Goal: Information Seeking & Learning: Find specific fact

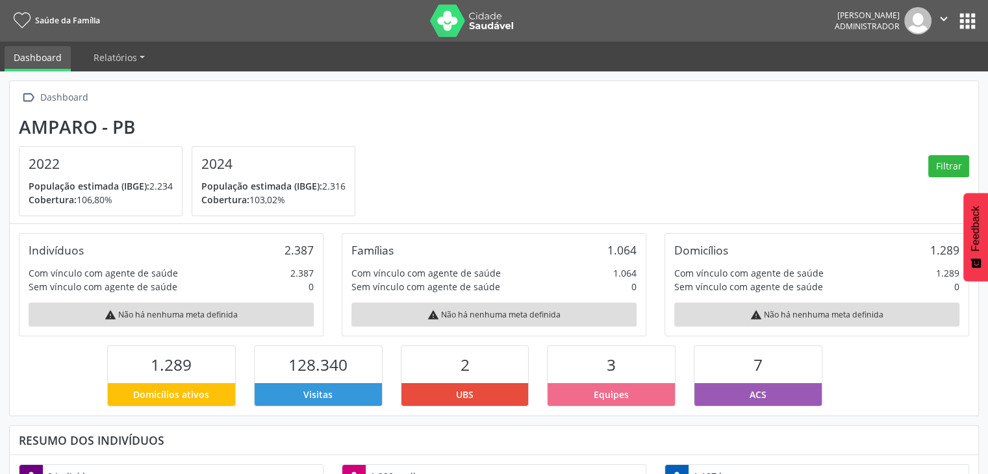
click at [965, 29] on button "apps" at bounding box center [968, 21] width 23 height 23
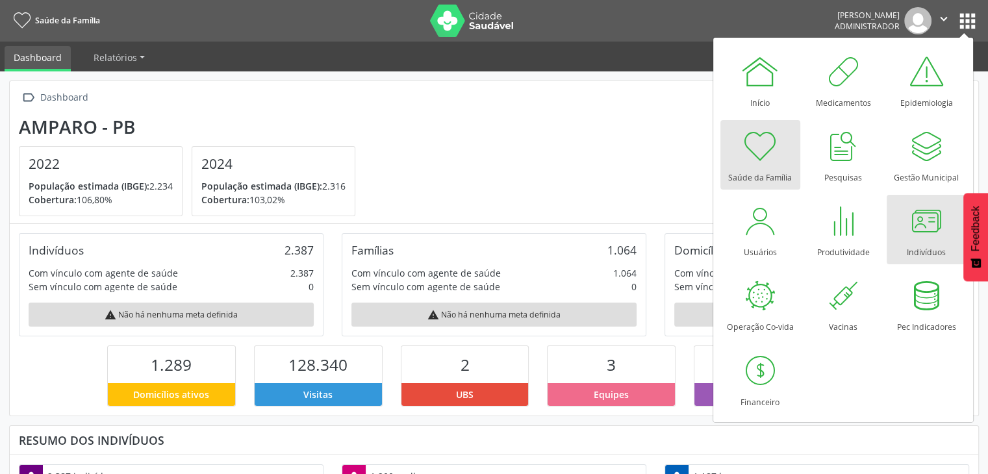
click at [902, 226] on link "Indivíduos" at bounding box center [927, 230] width 80 height 70
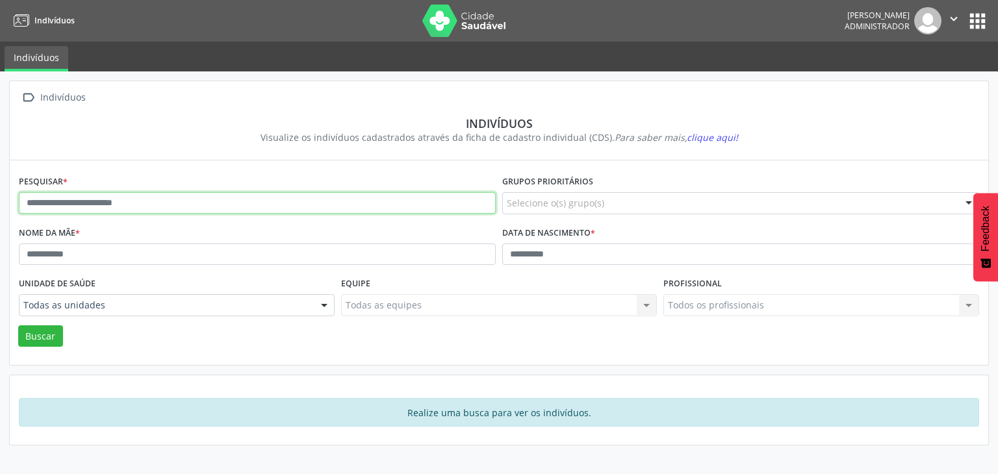
click at [330, 203] on input "text" at bounding box center [257, 203] width 477 height 22
type input "*"
type input "**********"
click at [18, 326] on button "Buscar" at bounding box center [40, 337] width 45 height 22
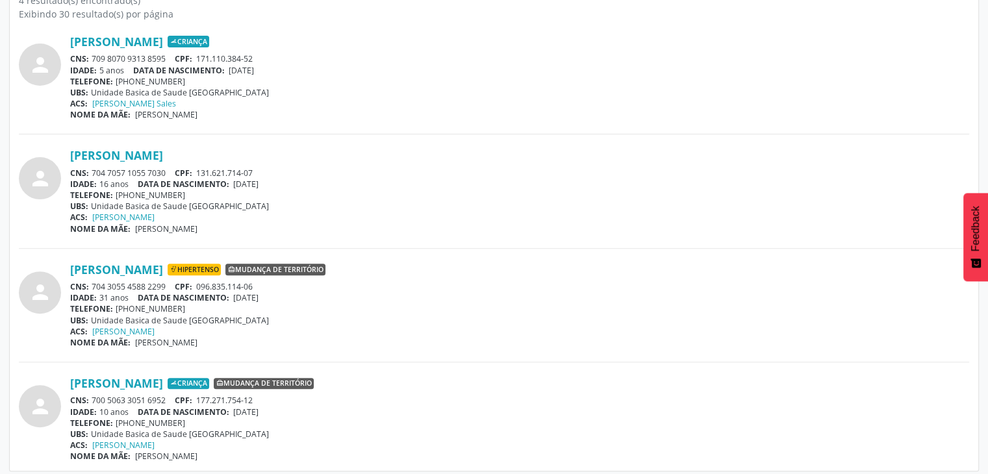
scroll to position [396, 0]
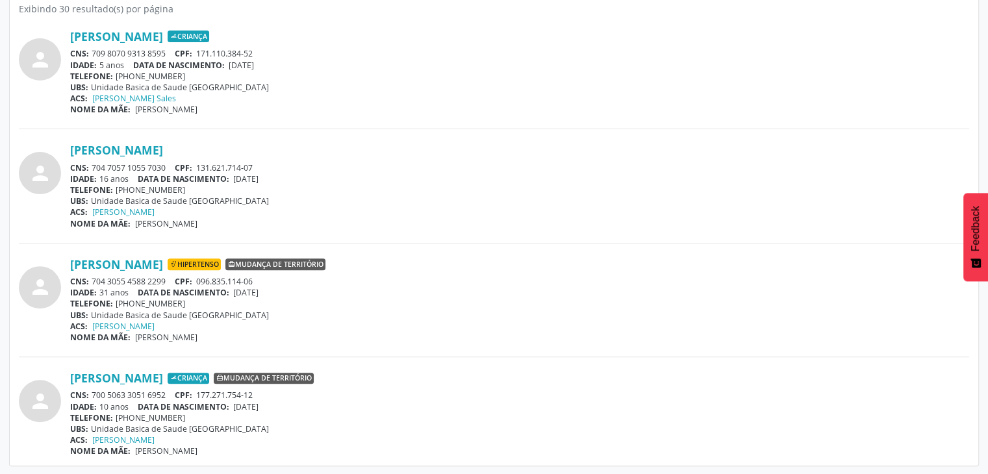
drag, startPoint x: 92, startPoint y: 166, endPoint x: 169, endPoint y: 164, distance: 77.4
click at [169, 164] on div "CNS: 704 7057 1055 7030 CPF: 131.621.714-07" at bounding box center [519, 167] width 899 height 11
copy div "704 7057 1055 7030"
drag, startPoint x: 236, startPoint y: 177, endPoint x: 277, endPoint y: 185, distance: 42.4
click at [292, 185] on div "José Lucas Soares Silva CNS: 704 7057 1055 7030 CPF: 131.621.714-07 IDADE: 16 a…" at bounding box center [519, 186] width 899 height 86
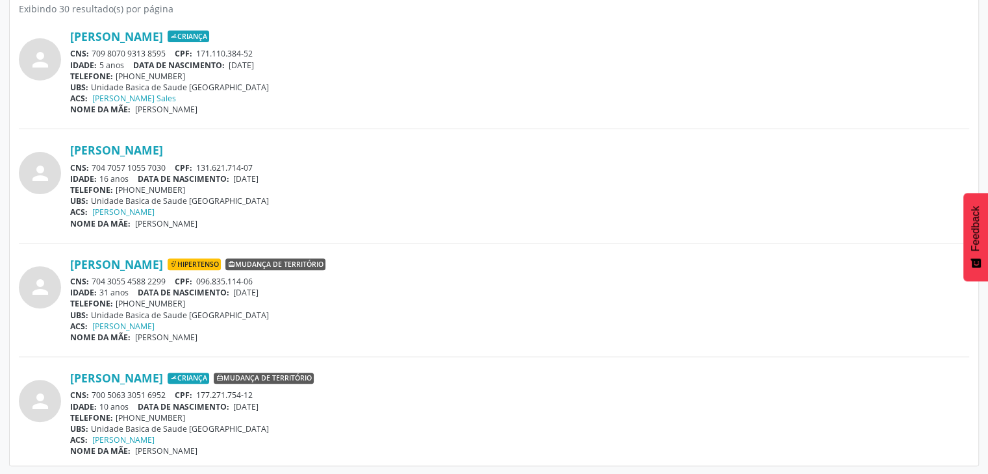
click at [277, 185] on div "TELEFONE: (83) 99684-2212" at bounding box center [519, 190] width 899 height 11
drag, startPoint x: 240, startPoint y: 177, endPoint x: 252, endPoint y: 177, distance: 11.7
click at [252, 177] on span "19/03/2009" at bounding box center [245, 179] width 25 height 11
drag, startPoint x: 237, startPoint y: 177, endPoint x: 283, endPoint y: 180, distance: 46.3
click at [283, 180] on div "IDADE: 16 anos DATA DE NASCIMENTO: 19/03/2009" at bounding box center [519, 179] width 899 height 11
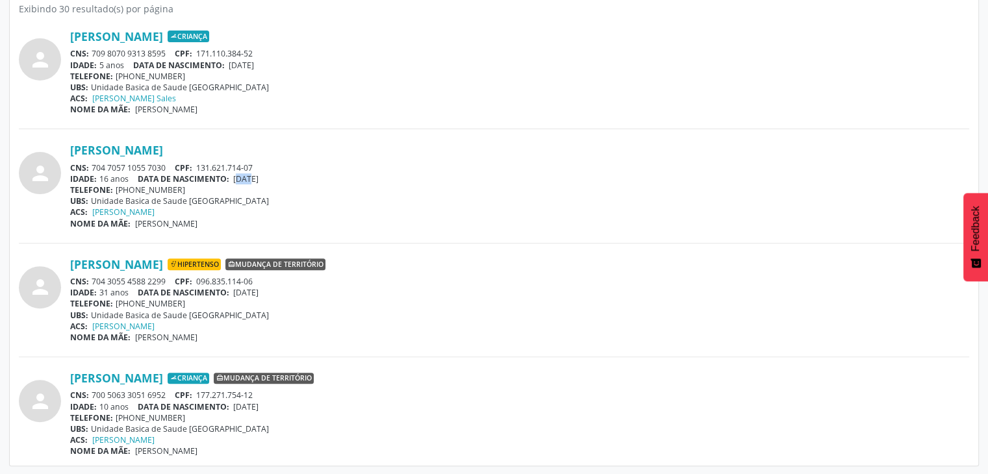
copy span "19/03/2009"
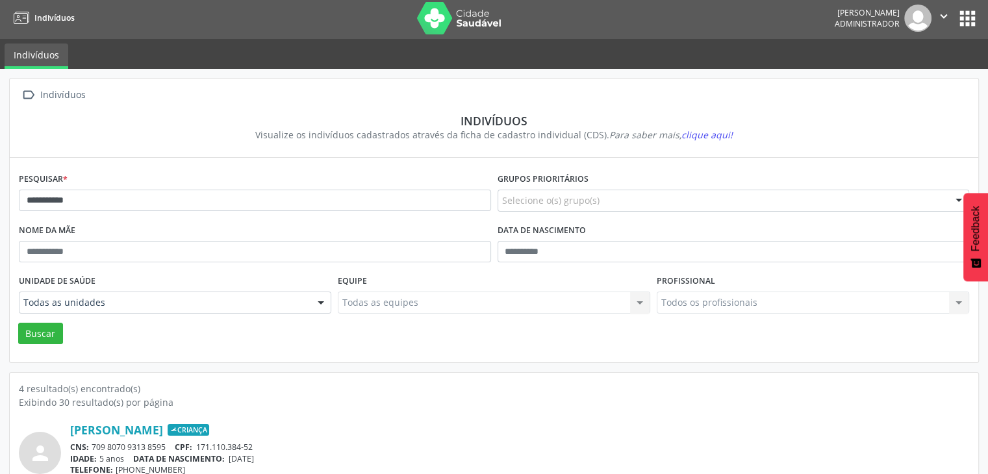
scroll to position [0, 0]
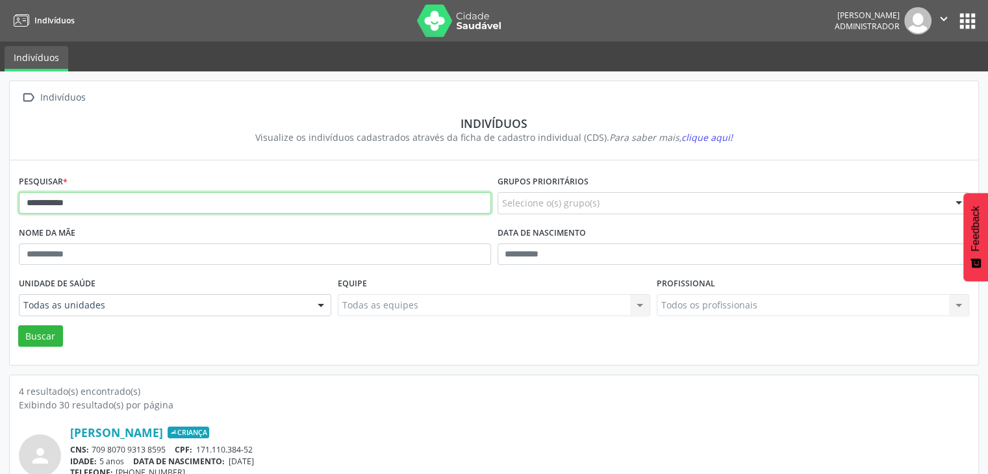
click at [183, 201] on input "**********" at bounding box center [255, 203] width 472 height 22
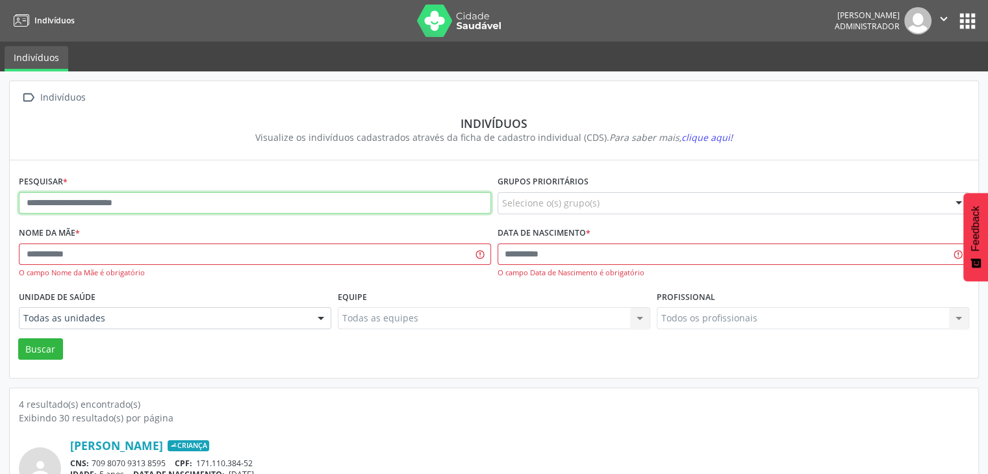
type input "*"
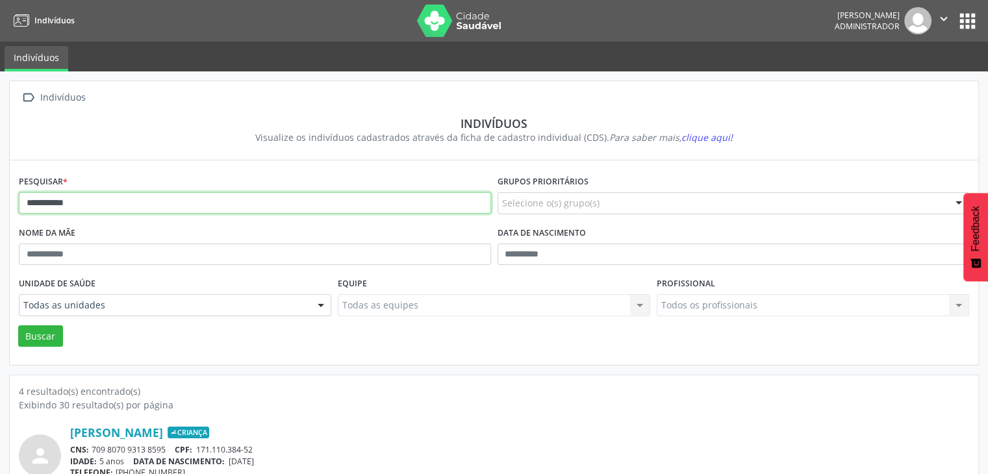
type input "**********"
click at [18, 326] on button "Buscar" at bounding box center [40, 337] width 45 height 22
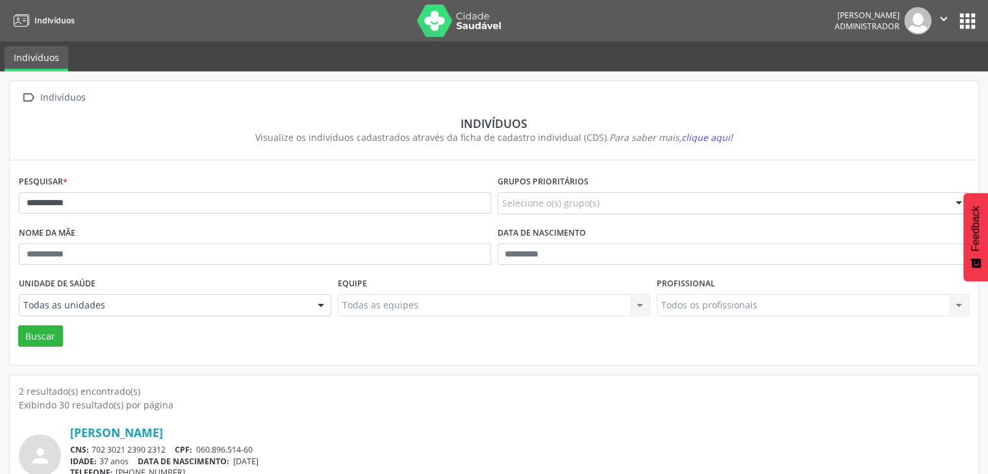
scroll to position [169, 0]
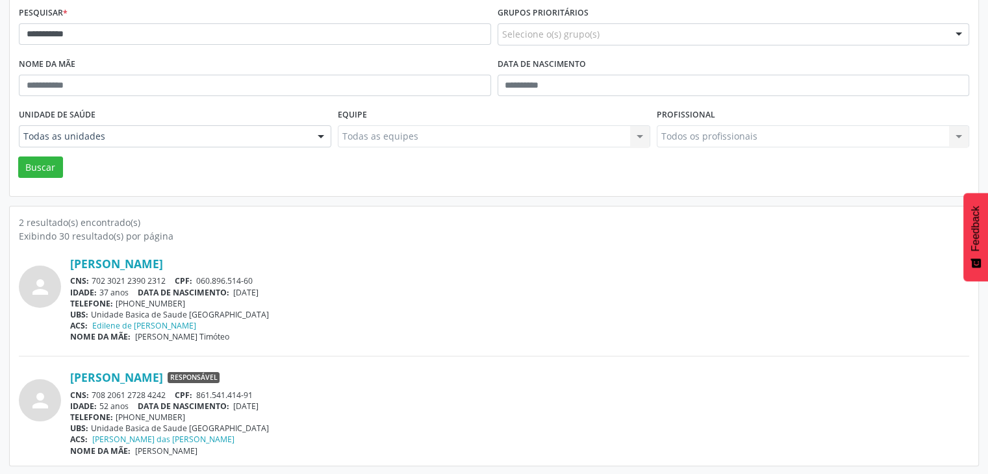
drag, startPoint x: 90, startPoint y: 394, endPoint x: 170, endPoint y: 391, distance: 79.4
click at [170, 391] on div "CNS: 708 2061 2728 4242 CPF: 861.541.414-91" at bounding box center [519, 395] width 899 height 11
copy div "708 2061 2728 4242"
drag, startPoint x: 235, startPoint y: 401, endPoint x: 311, endPoint y: 405, distance: 76.2
click at [311, 405] on div "IDADE: 52 anos DATA DE NASCIMENTO: 05/10/1972" at bounding box center [519, 406] width 899 height 11
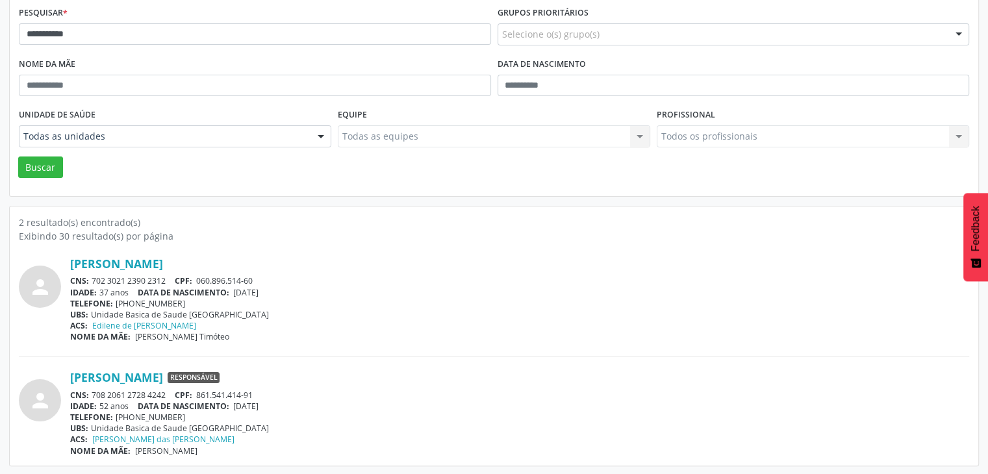
copy span "05/10/1972"
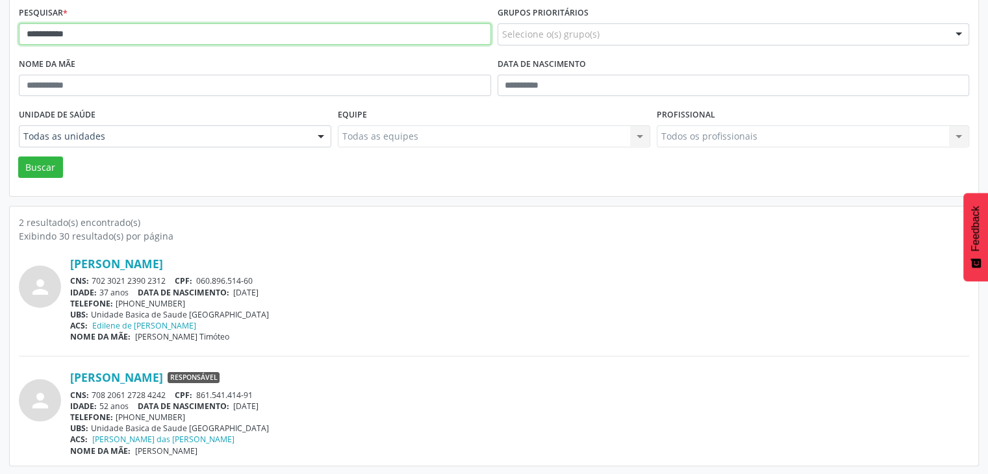
click at [118, 31] on input "**********" at bounding box center [255, 34] width 472 height 22
click at [18, 157] on button "Buscar" at bounding box center [40, 168] width 45 height 22
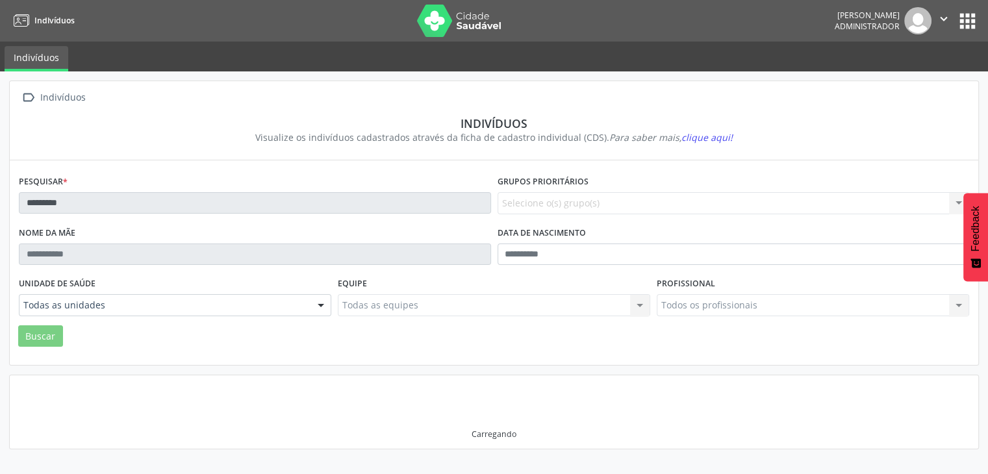
scroll to position [0, 0]
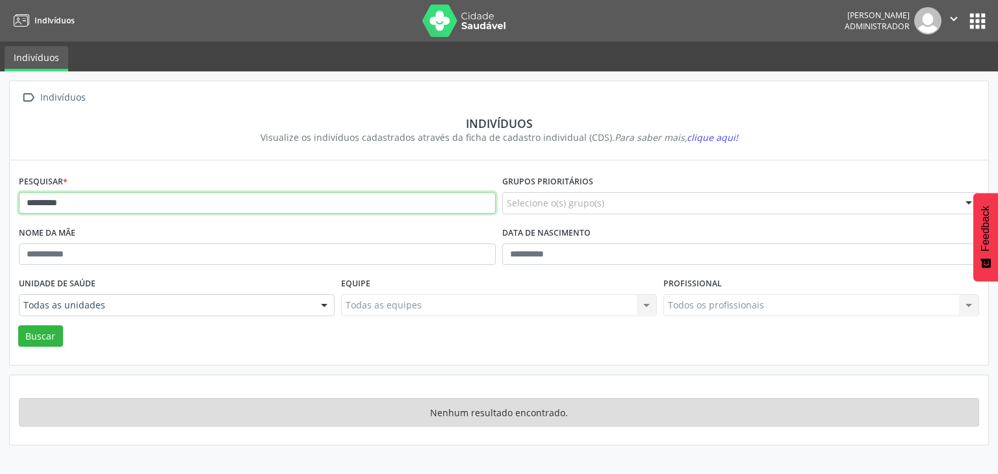
click at [134, 208] on input "*********" at bounding box center [257, 203] width 477 height 22
click at [34, 201] on input "*********" at bounding box center [257, 203] width 477 height 22
type input "**********"
click at [18, 326] on button "Buscar" at bounding box center [40, 337] width 45 height 22
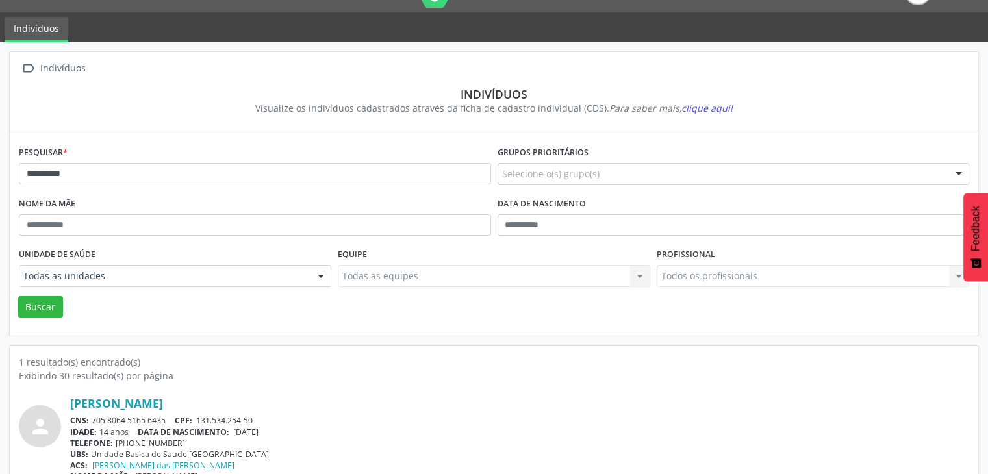
scroll to position [55, 0]
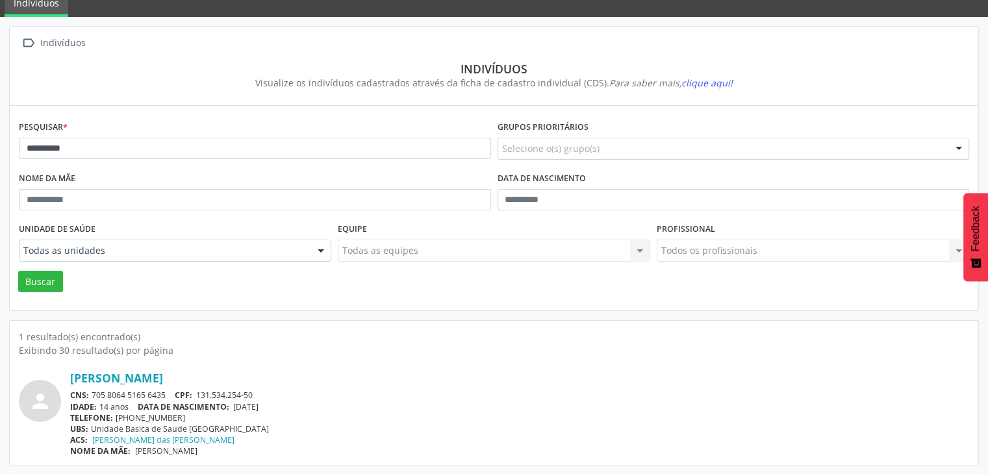
drag, startPoint x: 92, startPoint y: 394, endPoint x: 168, endPoint y: 393, distance: 76.7
click at [168, 393] on div "CNS: 705 8064 5165 6435 CPF: 131.534.254-50" at bounding box center [519, 395] width 899 height 11
copy div "705 8064 5165 6435"
click at [246, 402] on span "16/05/2011" at bounding box center [245, 407] width 25 height 11
drag, startPoint x: 239, startPoint y: 404, endPoint x: 283, endPoint y: 402, distance: 44.2
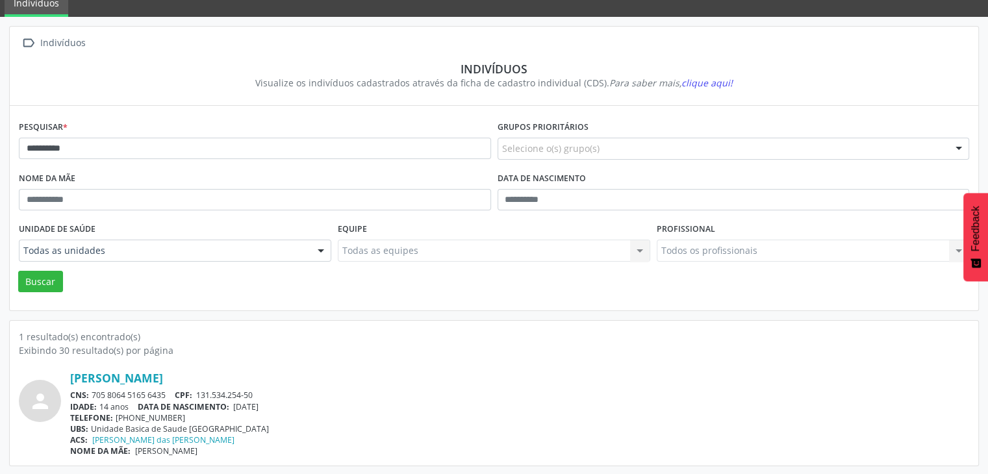
click at [283, 402] on div "IDADE: 14 anos DATA DE NASCIMENTO: 16/05/2011" at bounding box center [519, 407] width 899 height 11
copy span "16/05/2011"
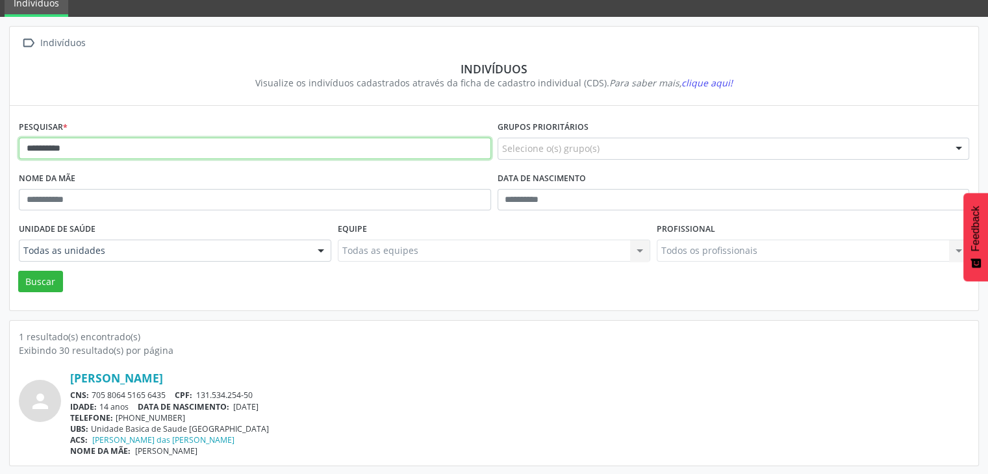
click at [332, 155] on input "**********" at bounding box center [255, 149] width 472 height 22
type input "**********"
click at [18, 271] on button "Buscar" at bounding box center [40, 282] width 45 height 22
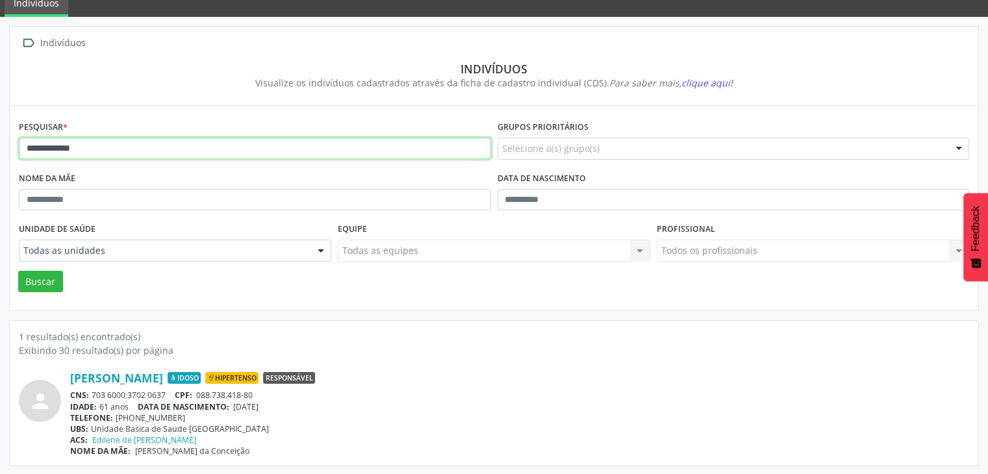
click at [124, 146] on input "**********" at bounding box center [255, 149] width 472 height 22
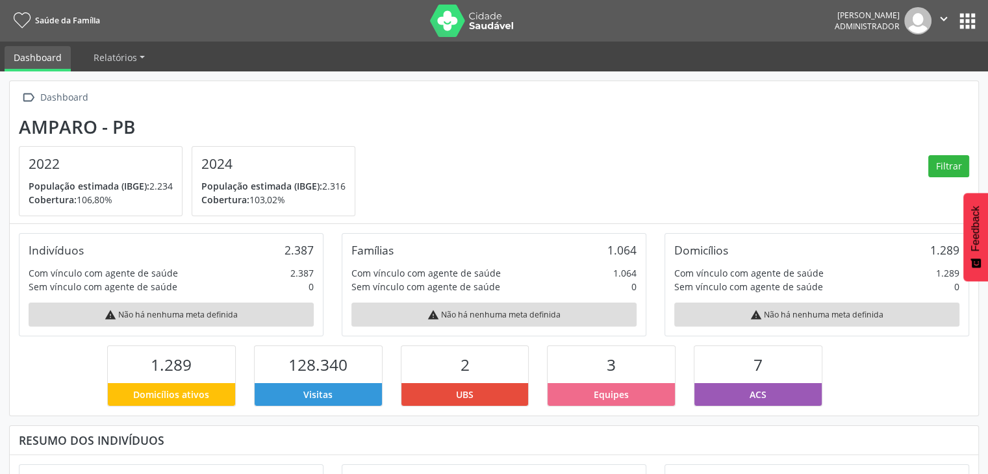
click at [968, 34] on div "[PERSON_NAME] Administrador  Configurações Sair apps" at bounding box center [907, 20] width 144 height 27
click at [968, 23] on button "apps" at bounding box center [968, 21] width 23 height 23
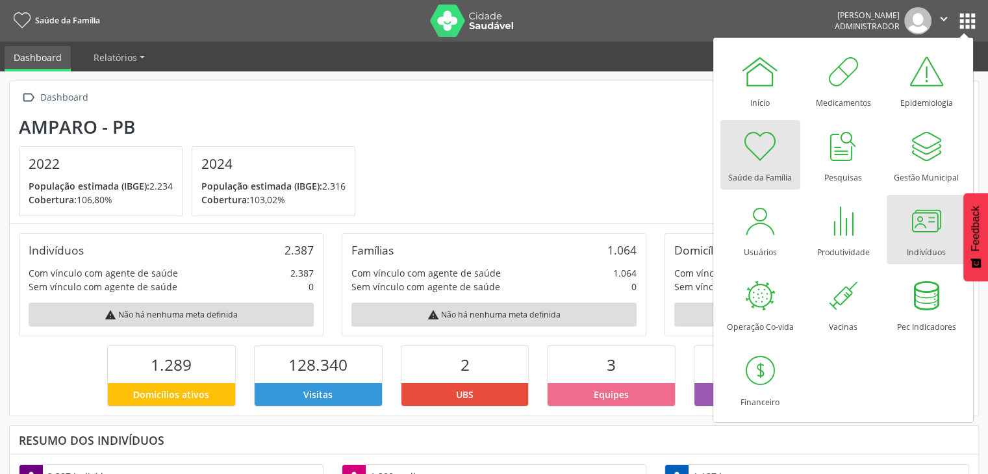
click at [917, 222] on div at bounding box center [926, 220] width 39 height 39
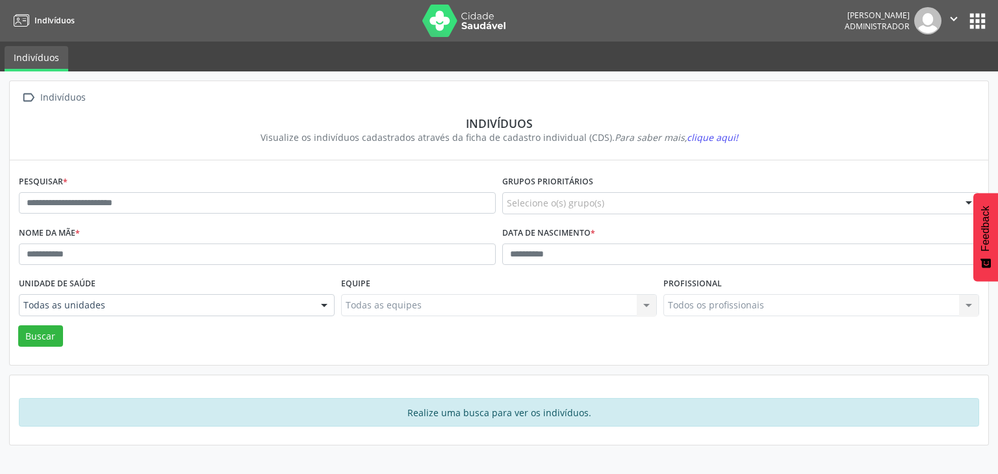
click at [345, 190] on div "Pesquisar *" at bounding box center [257, 197] width 483 height 51
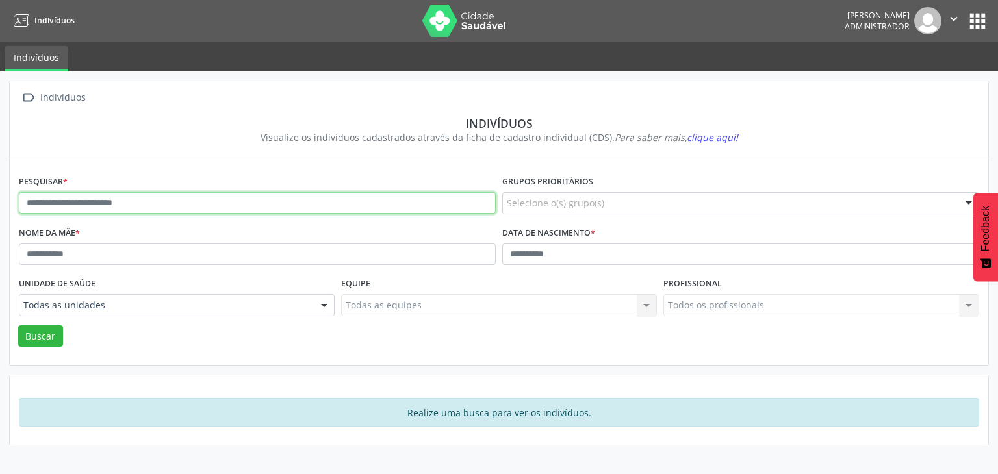
drag, startPoint x: 345, startPoint y: 209, endPoint x: 338, endPoint y: 207, distance: 7.3
click at [345, 209] on input "text" at bounding box center [257, 203] width 477 height 22
type input "**********"
click at [18, 326] on button "Buscar" at bounding box center [40, 337] width 45 height 22
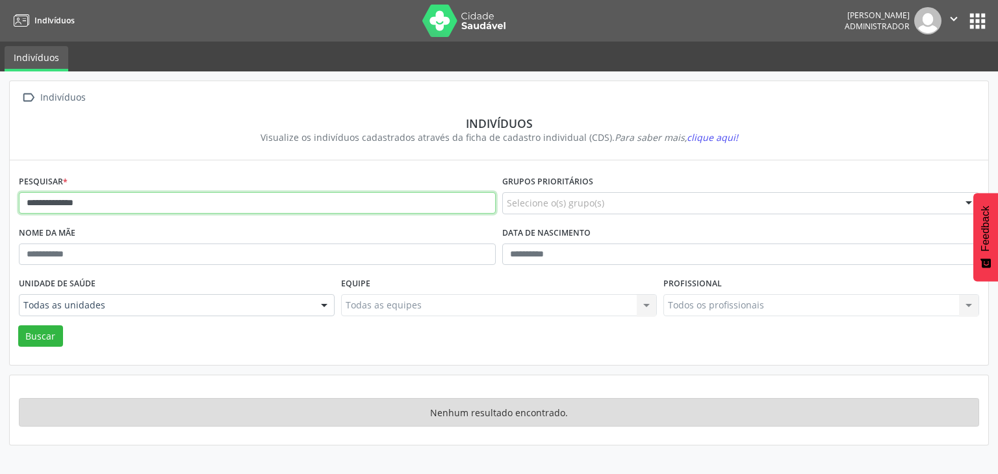
click at [106, 198] on input "**********" at bounding box center [257, 203] width 477 height 22
type input "********"
click at [18, 326] on button "Buscar" at bounding box center [40, 337] width 45 height 22
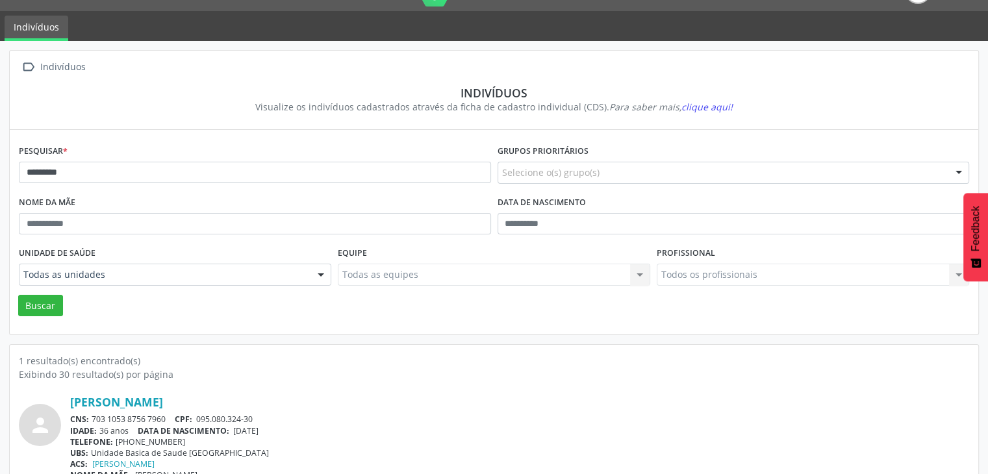
scroll to position [55, 0]
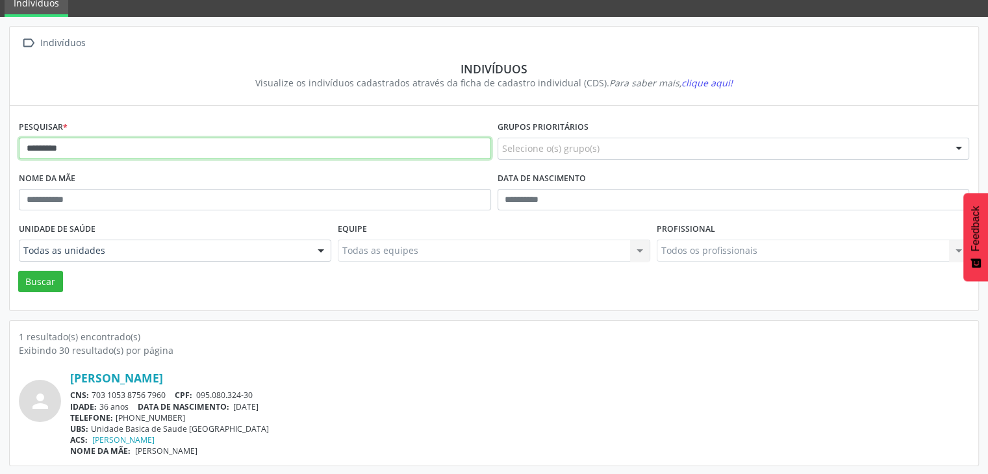
click at [109, 148] on input "********" at bounding box center [255, 149] width 472 height 22
click at [109, 147] on input "********" at bounding box center [255, 149] width 472 height 22
click at [18, 271] on button "Buscar" at bounding box center [40, 282] width 45 height 22
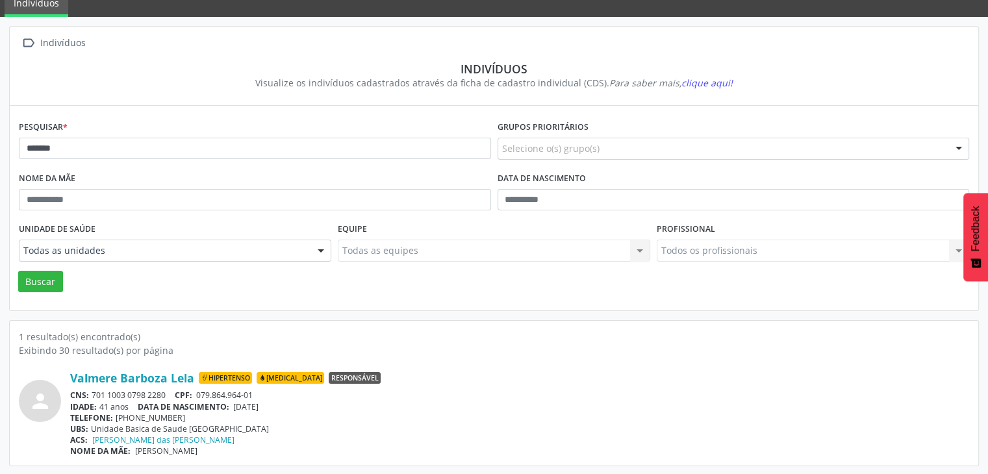
drag, startPoint x: 93, startPoint y: 393, endPoint x: 166, endPoint y: 393, distance: 73.4
click at [166, 393] on div "CNS: 701 1003 0798 2280 CPF: 079.864.964-01" at bounding box center [519, 395] width 899 height 11
click at [214, 266] on div "Unidade de saúde Todas as unidades Todas as unidades Equipe e Multi Unidade Bas…" at bounding box center [175, 245] width 319 height 51
drag, startPoint x: 89, startPoint y: 394, endPoint x: 157, endPoint y: 387, distance: 68.0
click at [166, 385] on div "Valmere Barboza Lela Hipertenso Diabetes Responsável CNS: 701 1003 0798 2280 CP…" at bounding box center [519, 414] width 899 height 86
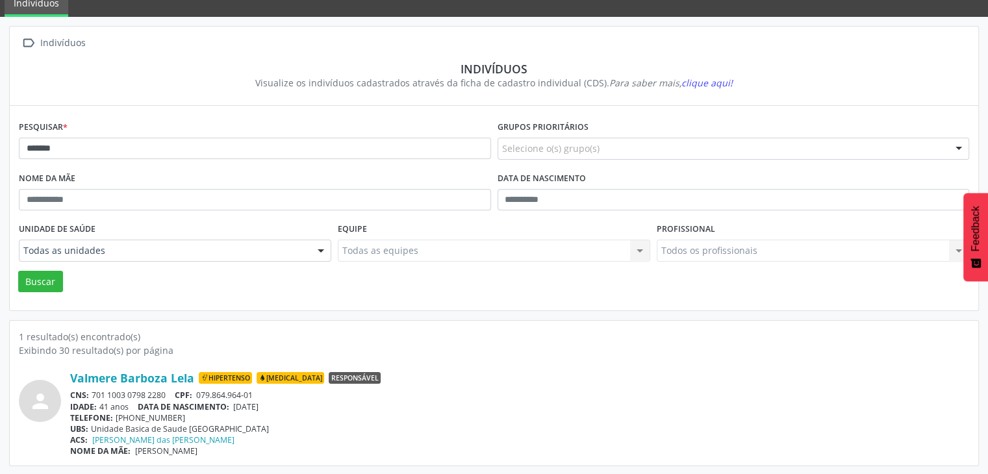
copy div "701 1003 0798 2280"
drag, startPoint x: 236, startPoint y: 406, endPoint x: 286, endPoint y: 404, distance: 50.1
click at [286, 404] on div "IDADE: 41 anos DATA DE NASCIMENTO: [DEMOGRAPHIC_DATA]" at bounding box center [519, 407] width 899 height 11
copy span "[DATE]"
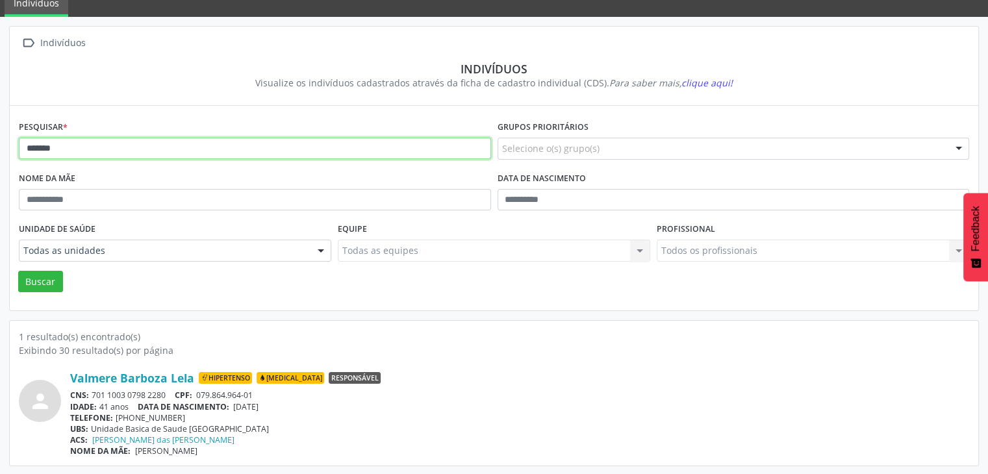
click at [208, 143] on input "*******" at bounding box center [255, 149] width 472 height 22
type input "*"
click at [18, 271] on button "Buscar" at bounding box center [40, 282] width 45 height 22
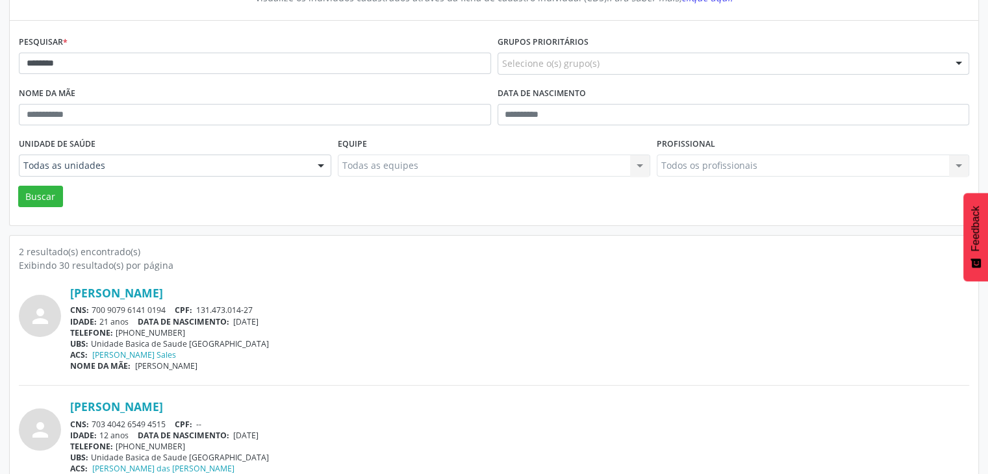
scroll to position [169, 0]
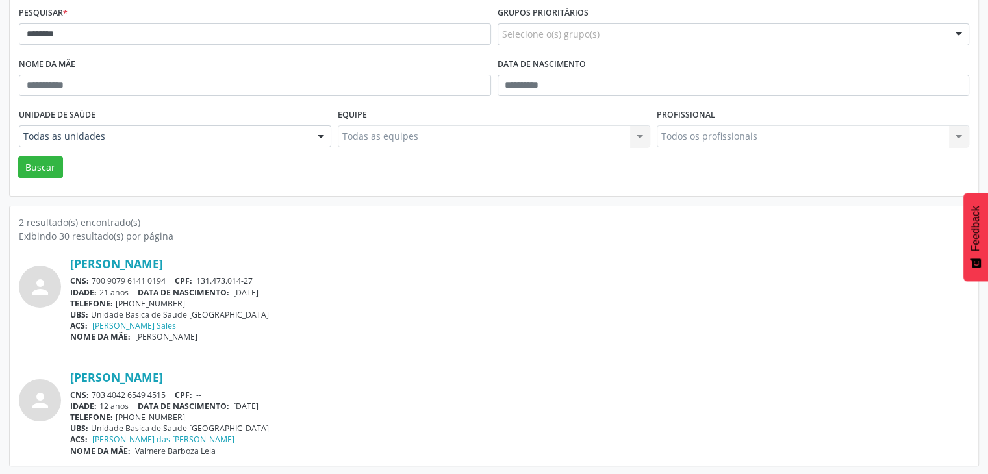
drag, startPoint x: 92, startPoint y: 392, endPoint x: 171, endPoint y: 394, distance: 78.6
click at [171, 394] on div "CNS: 703 4042 6549 4515 CPF: --" at bounding box center [519, 395] width 899 height 11
click at [169, 392] on div "CNS: 703 4042 6549 4515 CPF: --" at bounding box center [519, 395] width 899 height 11
click at [165, 391] on div "CNS: 703 4042 6549 4515 CPF: --" at bounding box center [519, 395] width 899 height 11
copy div "703 4042 6549 4515"
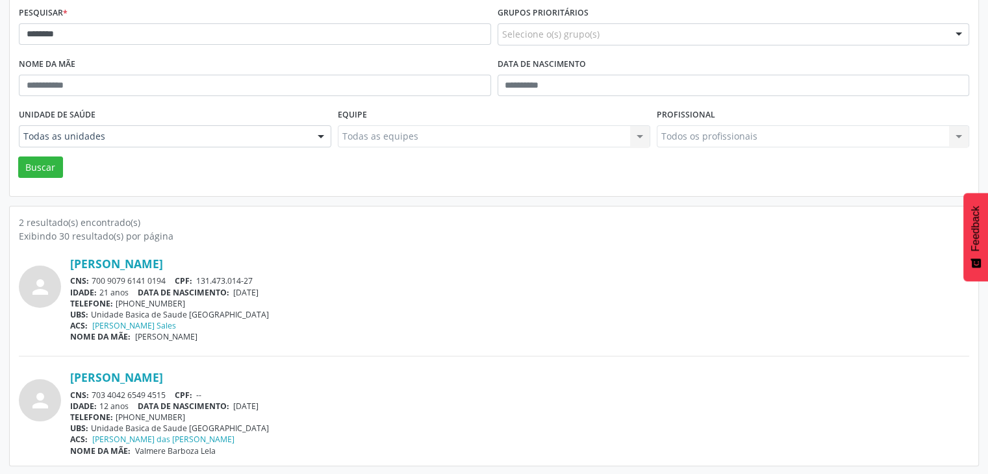
drag, startPoint x: 237, startPoint y: 411, endPoint x: 268, endPoint y: 407, distance: 31.5
click at [268, 407] on div "Ítalo Gabriel Barboza de Lima CNS: 703 4042 6549 4515 CPF: -- IDADE: 12 anos DA…" at bounding box center [519, 413] width 899 height 86
click at [235, 398] on div "CNS: 703 4042 6549 4515 CPF: --" at bounding box center [519, 395] width 899 height 11
click at [239, 404] on span "16/02/2013" at bounding box center [245, 406] width 25 height 11
drag, startPoint x: 238, startPoint y: 404, endPoint x: 280, endPoint y: 405, distance: 41.6
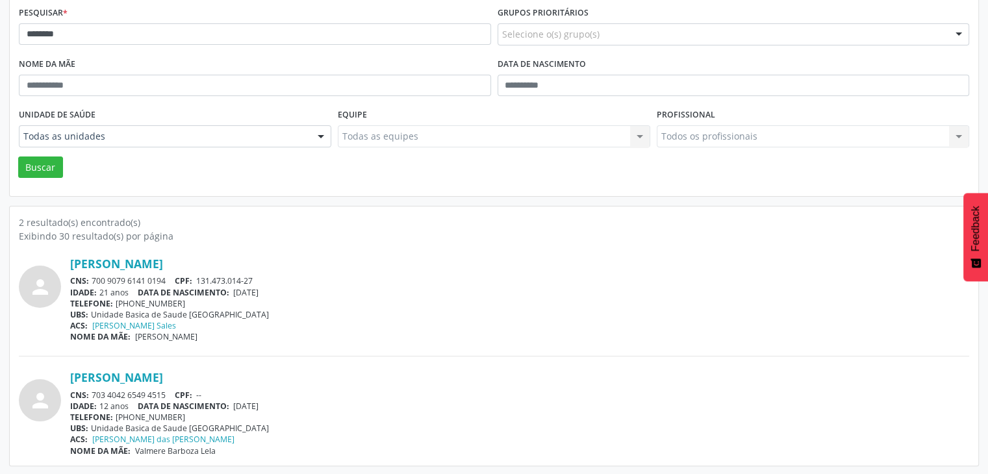
click at [280, 405] on div "IDADE: 12 anos DATA DE NASCIMENTO: 16/02/2013" at bounding box center [519, 406] width 899 height 11
copy span "16/02/2013"
click at [103, 13] on div "Pesquisar * *******" at bounding box center [255, 28] width 479 height 51
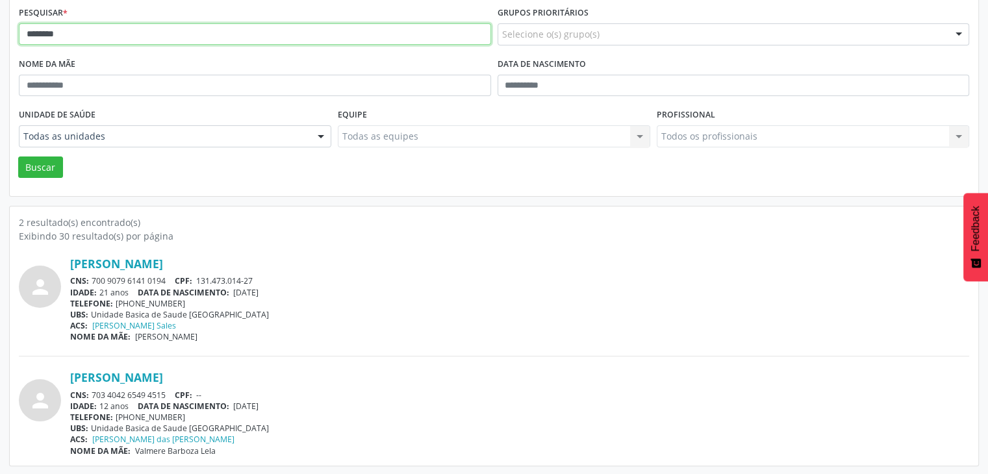
click at [115, 30] on input "*******" at bounding box center [255, 34] width 472 height 22
type input "*"
type input "**********"
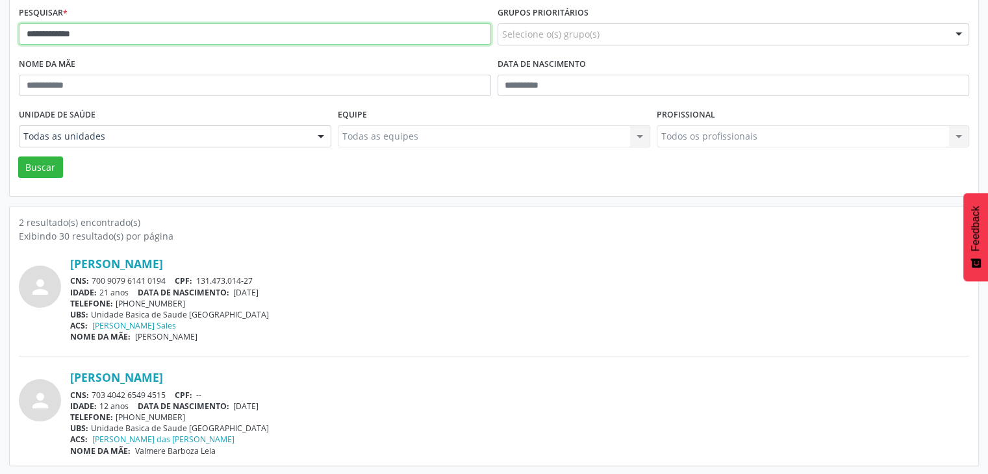
click at [18, 157] on button "Buscar" at bounding box center [40, 168] width 45 height 22
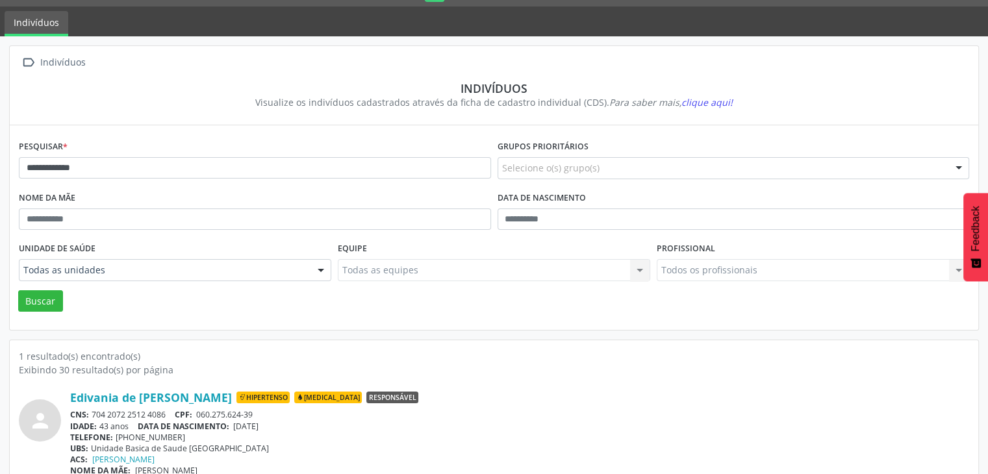
scroll to position [55, 0]
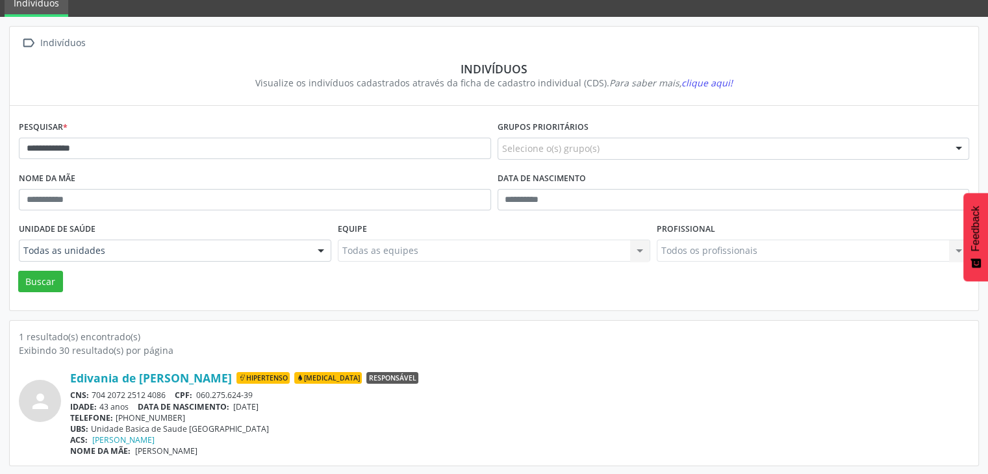
drag, startPoint x: 89, startPoint y: 393, endPoint x: 174, endPoint y: 393, distance: 84.5
click at [174, 393] on div "CNS: 704 2072 2512 4086 CPF: 060.275.624-39" at bounding box center [519, 395] width 899 height 11
click at [168, 391] on div "Edivania de Fátima dos Santos Silva Hipertenso Diabetes Responsável CNS: 704 20…" at bounding box center [519, 414] width 899 height 86
copy div "704 2072 2512 4086"
drag, startPoint x: 238, startPoint y: 404, endPoint x: 279, endPoint y: 404, distance: 40.9
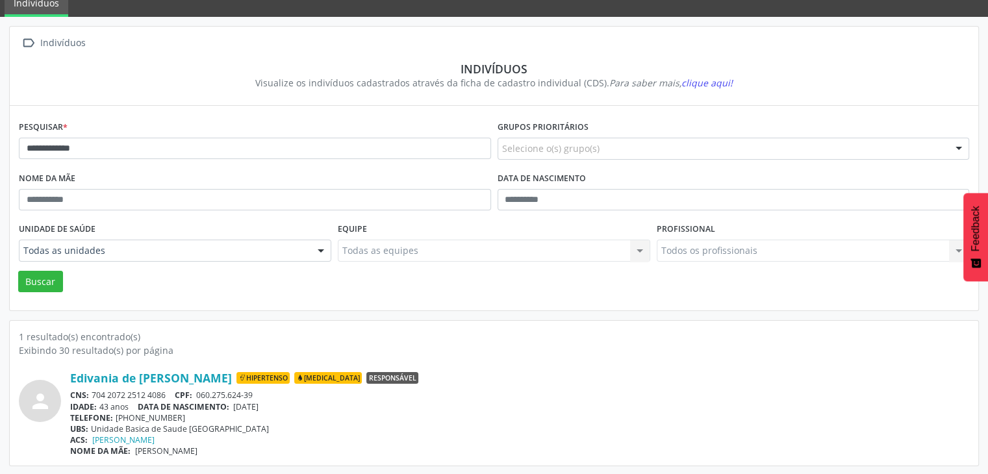
click at [279, 404] on div "IDADE: 43 anos DATA DE NASCIMENTO: 01/02/1982" at bounding box center [519, 407] width 899 height 11
copy span "01/02/1982"
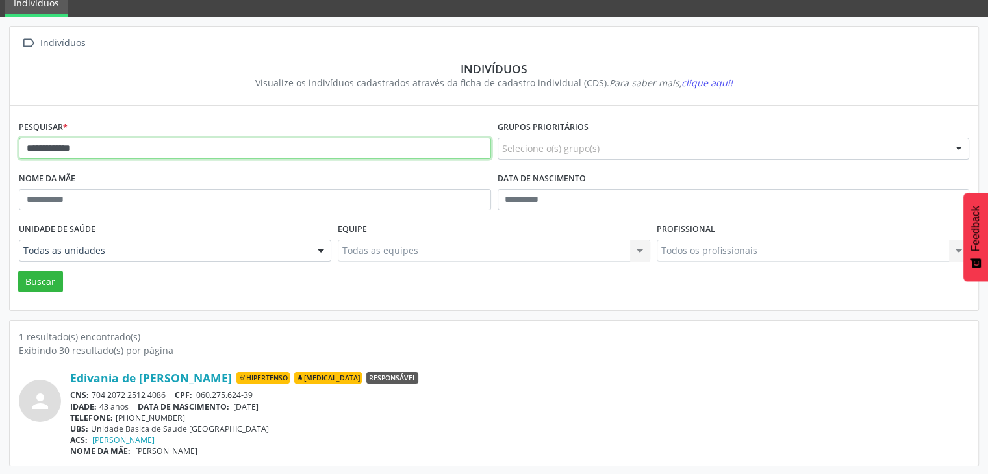
click at [133, 149] on input "**********" at bounding box center [255, 149] width 472 height 22
type input "*******"
click at [18, 271] on button "Buscar" at bounding box center [40, 282] width 45 height 22
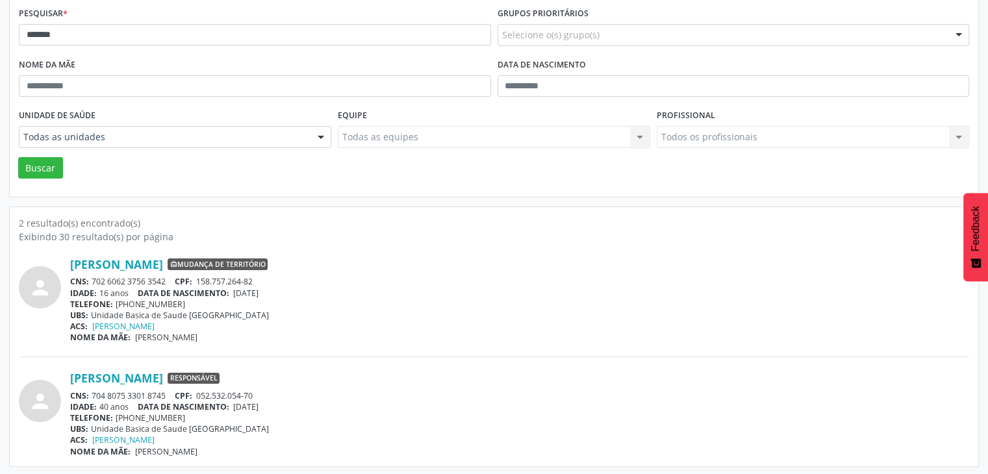
scroll to position [169, 0]
drag, startPoint x: 90, startPoint y: 394, endPoint x: 165, endPoint y: 392, distance: 74.8
click at [165, 392] on div "CNS: 704 8075 3301 8745 CPF: 052.532.054-70" at bounding box center [519, 395] width 899 height 11
copy div "704 8075 3301 8745"
drag, startPoint x: 237, startPoint y: 407, endPoint x: 286, endPoint y: 407, distance: 49.4
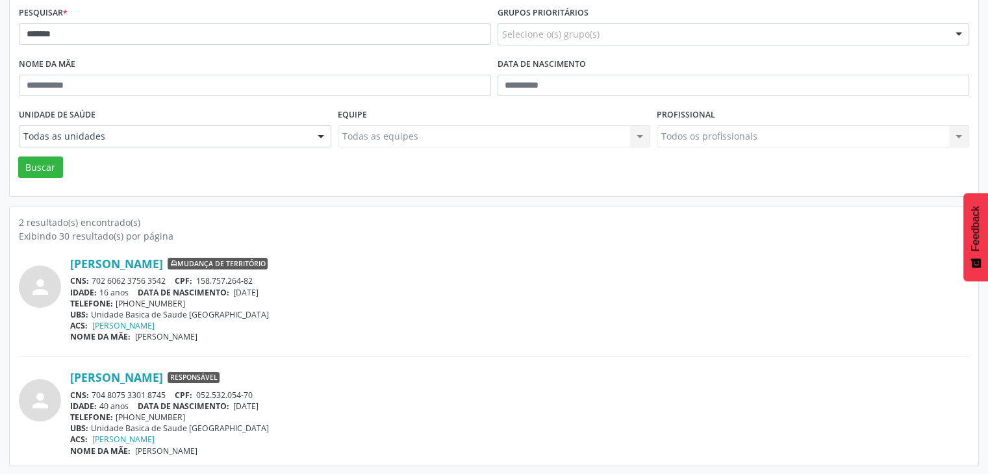
click at [286, 407] on div "IDADE: 40 anos DATA DE NASCIMENTO: 23/12/1984" at bounding box center [519, 406] width 899 height 11
copy span "23/12/1984"
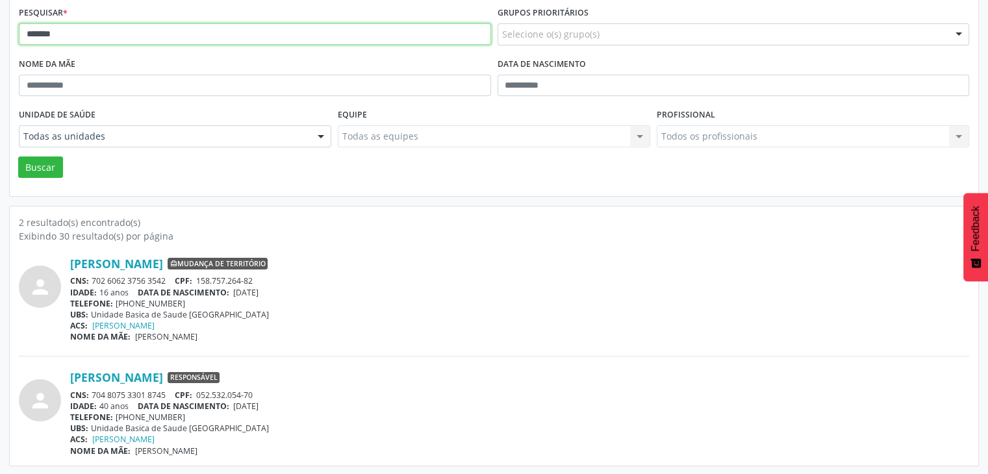
click at [171, 29] on input "*******" at bounding box center [255, 34] width 472 height 22
click at [18, 157] on button "Buscar" at bounding box center [40, 168] width 45 height 22
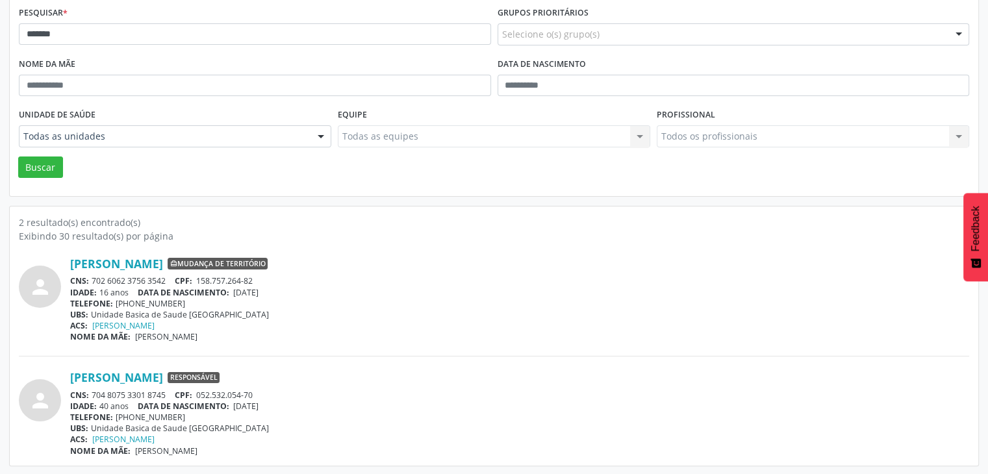
scroll to position [0, 0]
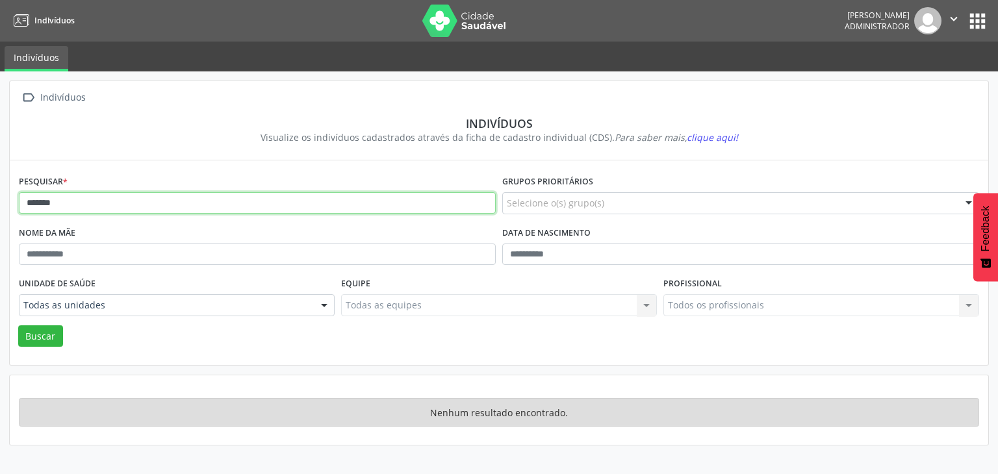
click at [153, 203] on input "*******" at bounding box center [257, 203] width 477 height 22
type input "**********"
click at [18, 326] on button "Buscar" at bounding box center [40, 337] width 45 height 22
drag, startPoint x: 144, startPoint y: 199, endPoint x: 7, endPoint y: 199, distance: 137.1
click at [7, 199] on div "**********" at bounding box center [499, 272] width 998 height 403
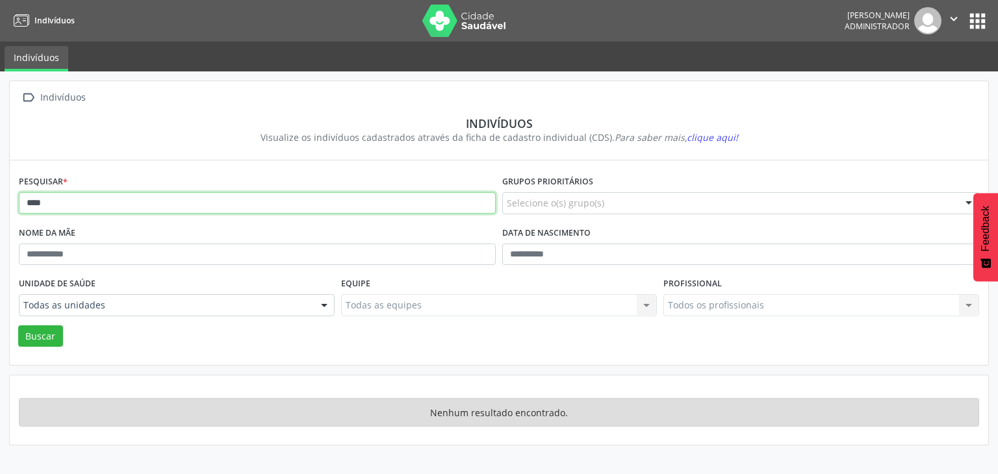
type input "****"
click at [18, 326] on button "Buscar" at bounding box center [40, 337] width 45 height 22
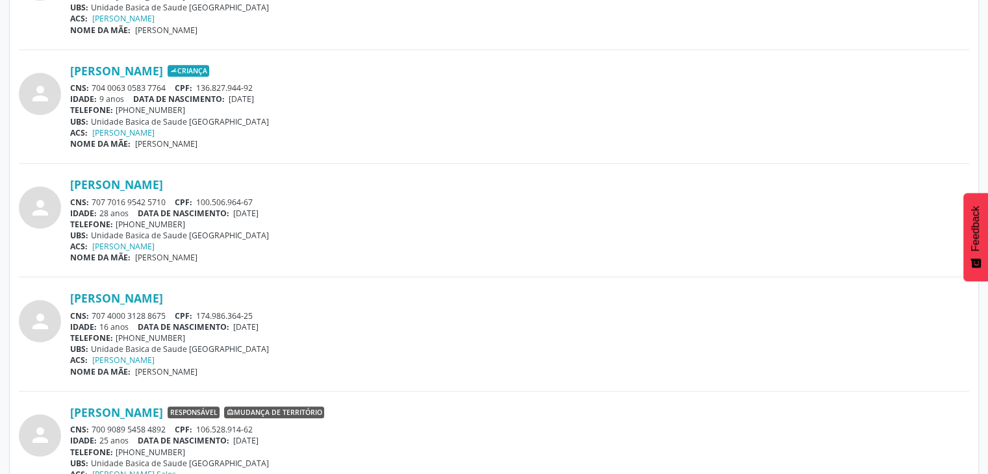
scroll to position [975, 0]
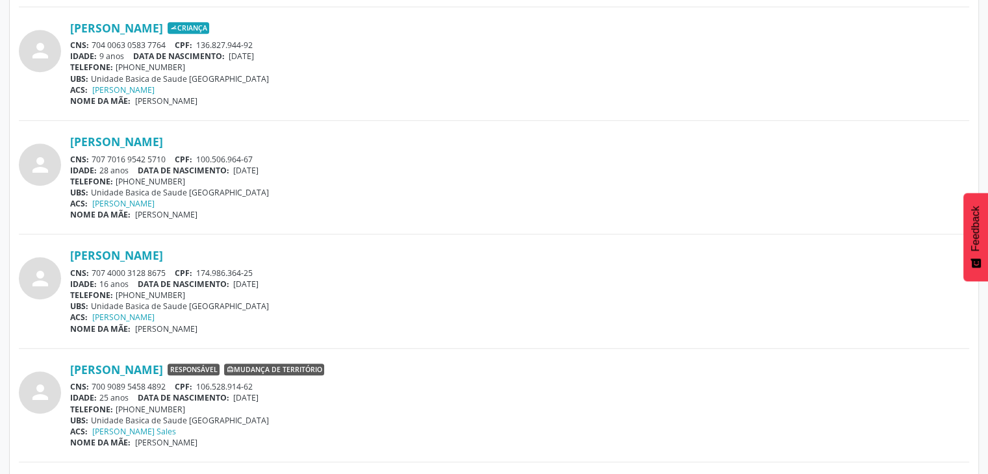
drag, startPoint x: 91, startPoint y: 153, endPoint x: 162, endPoint y: 159, distance: 71.0
click at [162, 159] on div "CNS: 707 7016 9542 5710 CPF: 100.506.964-67" at bounding box center [519, 159] width 899 height 11
click at [81, 154] on span "CNS:" at bounding box center [79, 159] width 19 height 11
drag, startPoint x: 88, startPoint y: 154, endPoint x: 171, endPoint y: 161, distance: 82.8
click at [171, 161] on div "CNS: 707 7016 9542 5710 CPF: 100.506.964-67" at bounding box center [519, 159] width 899 height 11
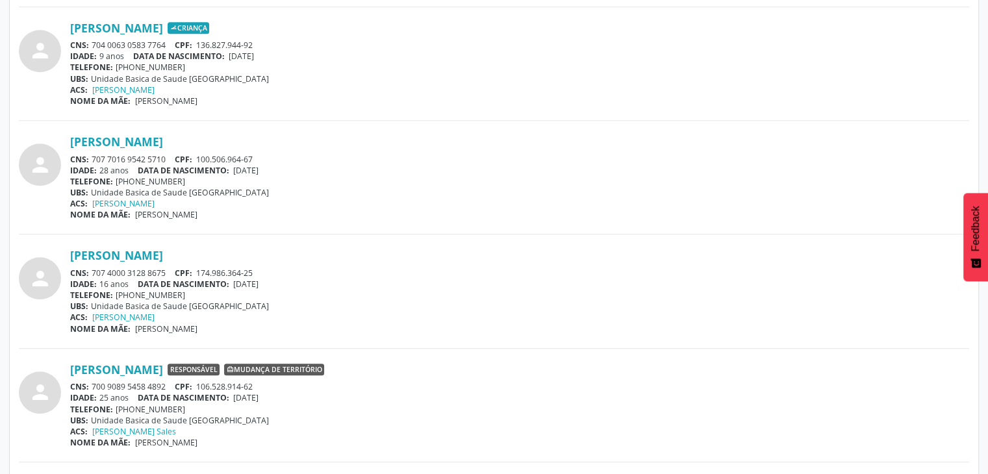
drag, startPoint x: 171, startPoint y: 161, endPoint x: 112, endPoint y: 155, distance: 59.4
click at [112, 155] on div "CNS: 707 7016 9542 5710 CPF: 100.506.964-67" at bounding box center [519, 159] width 899 height 11
drag, startPoint x: 93, startPoint y: 157, endPoint x: 170, endPoint y: 155, distance: 76.7
click at [170, 155] on div "CNS: 707 7016 9542 5710 CPF: 100.506.964-67" at bounding box center [519, 159] width 899 height 11
click at [167, 149] on div "Luana Oliveira Campos CNS: 707 7016 9542 5710 CPF: 100.506.964-67 IDADE: 28 ano…" at bounding box center [519, 178] width 899 height 86
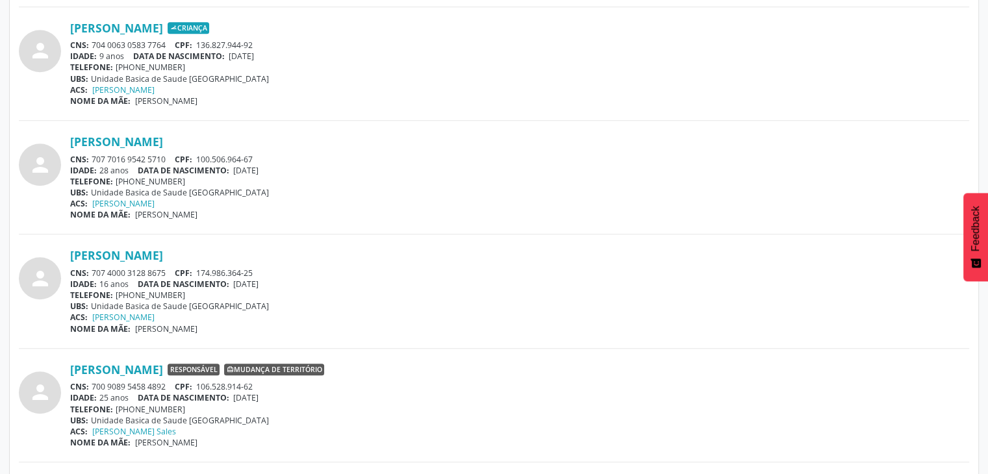
copy div "707 7016 9542 5710"
drag, startPoint x: 238, startPoint y: 166, endPoint x: 279, endPoint y: 168, distance: 41.6
click at [279, 168] on div "IDADE: 28 anos DATA DE NASCIMENTO: 04/11/1996" at bounding box center [519, 170] width 899 height 11
copy span "04/11/1996"
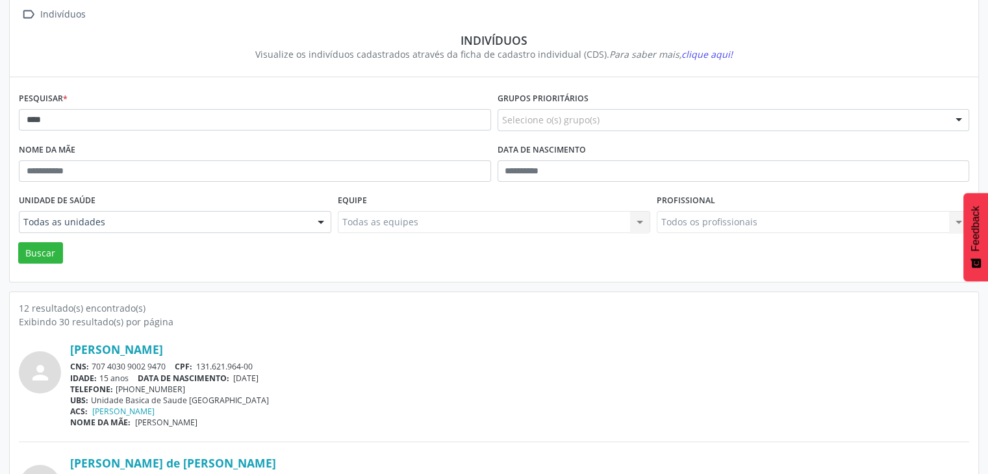
scroll to position [0, 0]
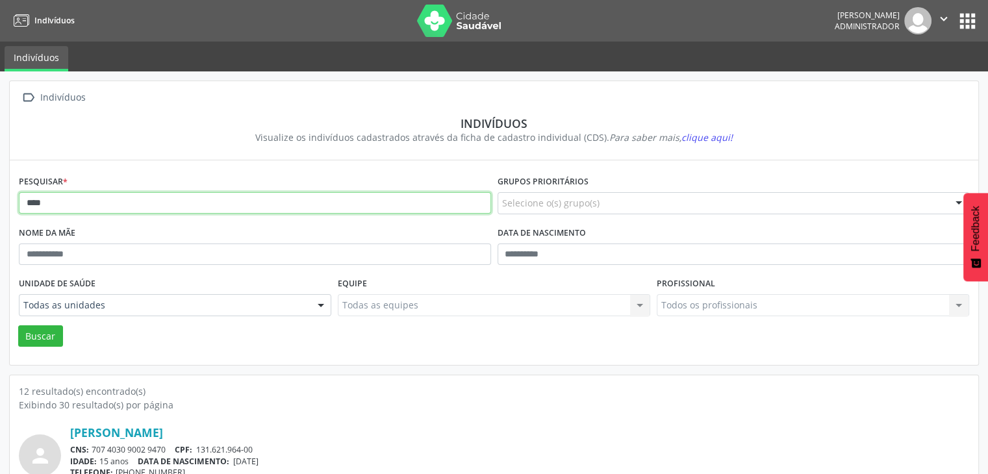
click at [190, 212] on input "****" at bounding box center [255, 203] width 472 height 22
type input "**********"
click at [18, 326] on button "Buscar" at bounding box center [40, 337] width 45 height 22
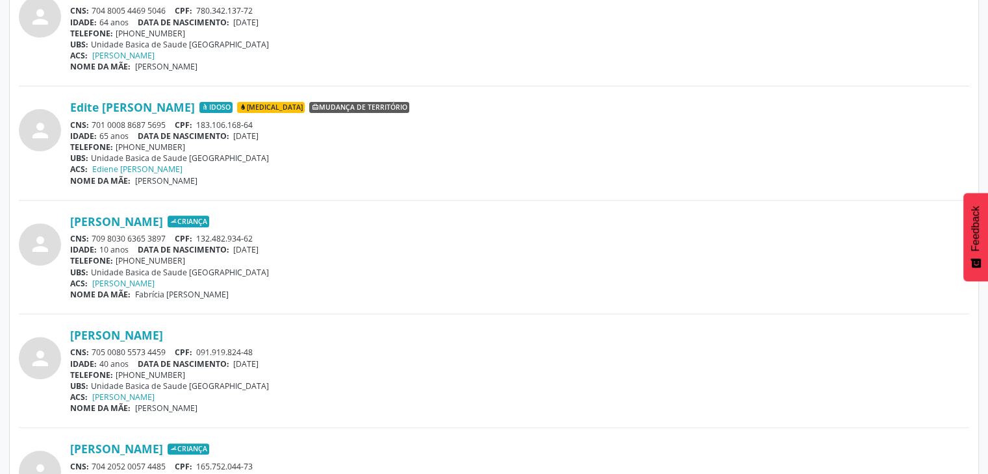
scroll to position [510, 0]
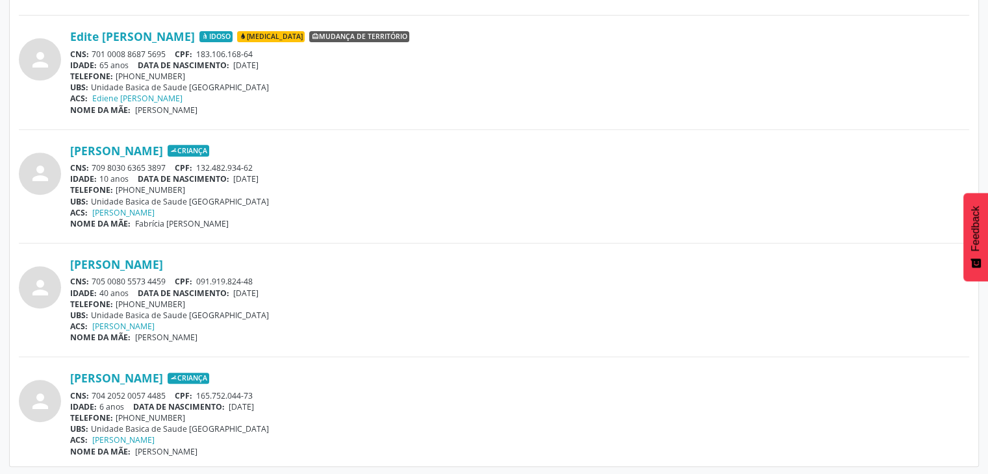
drag, startPoint x: 91, startPoint y: 276, endPoint x: 170, endPoint y: 279, distance: 79.3
click at [170, 279] on div "CNS: 705 0080 5573 4459 CPF: 091.919.824-48" at bounding box center [519, 281] width 899 height 11
drag, startPoint x: 237, startPoint y: 293, endPoint x: 286, endPoint y: 300, distance: 49.8
click at [286, 300] on div "Maria Silvaneide Gomes de Vasconcelos CNS: 705 0080 5573 4459 CPF: 091.919.824-…" at bounding box center [519, 300] width 899 height 86
click at [278, 299] on div "TELEFONE: (83) 99837-4537" at bounding box center [519, 304] width 899 height 11
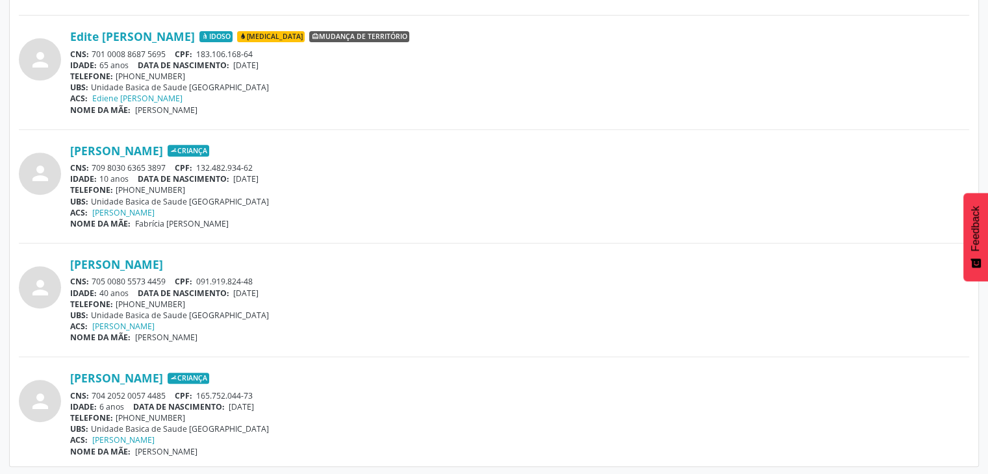
drag, startPoint x: 237, startPoint y: 290, endPoint x: 297, endPoint y: 292, distance: 60.4
click at [297, 292] on div "IDADE: 40 anos DATA DE NASCIMENTO: 05/04/1985" at bounding box center [519, 293] width 899 height 11
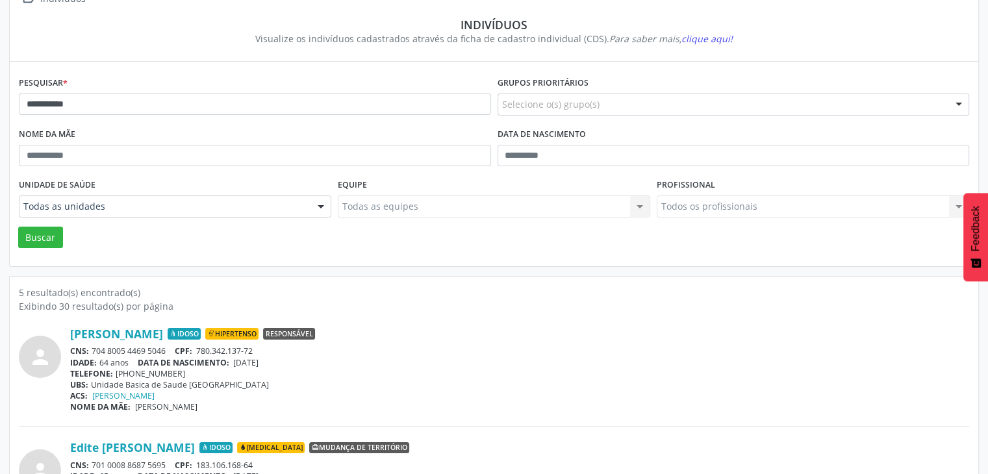
scroll to position [0, 0]
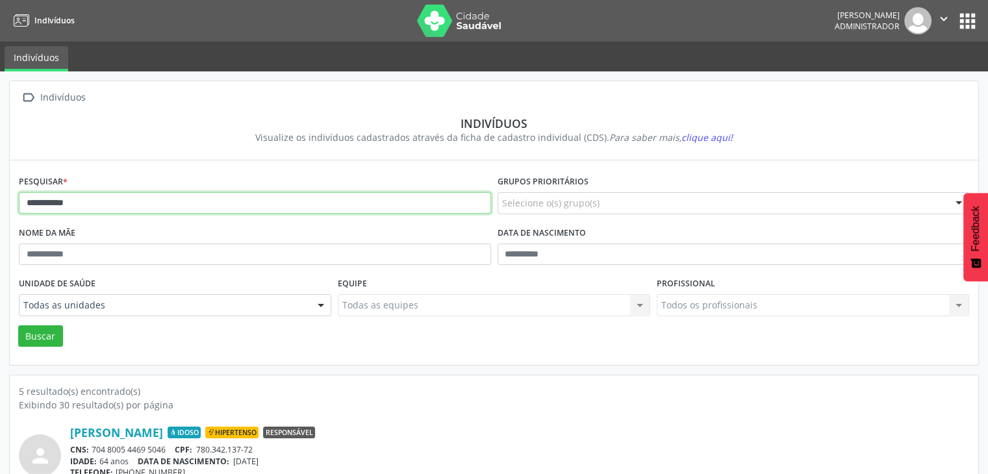
click at [118, 197] on input "**********" at bounding box center [255, 203] width 472 height 22
type input "******"
click at [18, 326] on button "Buscar" at bounding box center [40, 337] width 45 height 22
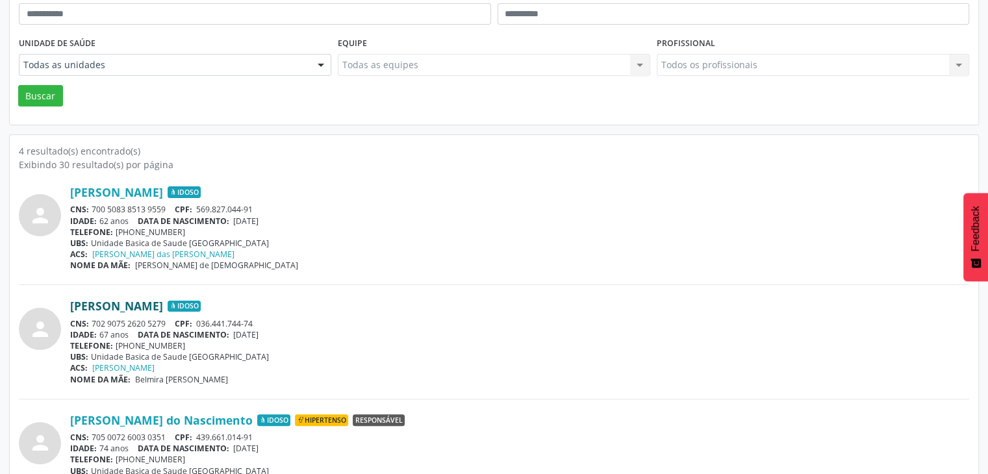
scroll to position [325, 0]
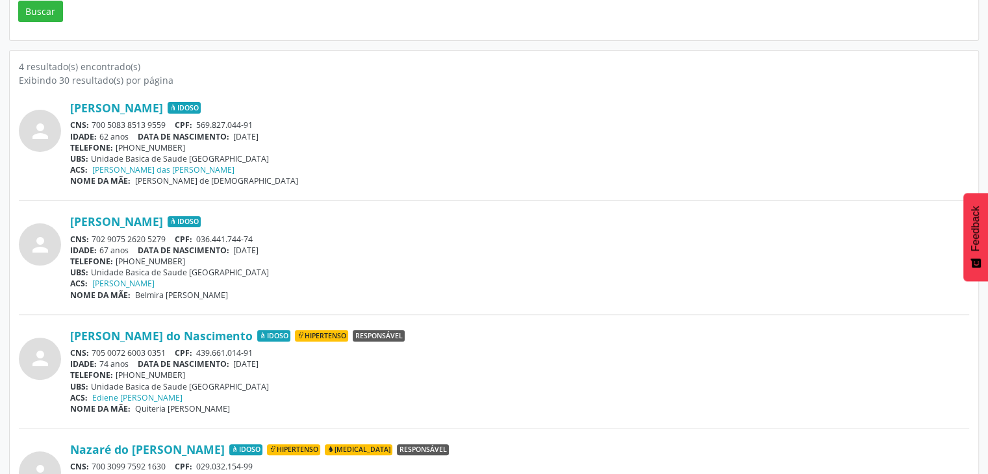
drag, startPoint x: 91, startPoint y: 238, endPoint x: 173, endPoint y: 236, distance: 81.9
click at [173, 236] on div "CNS: 702 9075 2620 5279 CPF: 036.441.744-74" at bounding box center [519, 239] width 899 height 11
drag, startPoint x: 237, startPoint y: 250, endPoint x: 281, endPoint y: 250, distance: 44.2
click at [281, 250] on div "IDADE: 67 anos DATA DE NASCIMENTO: 07/11/1957" at bounding box center [519, 250] width 899 height 11
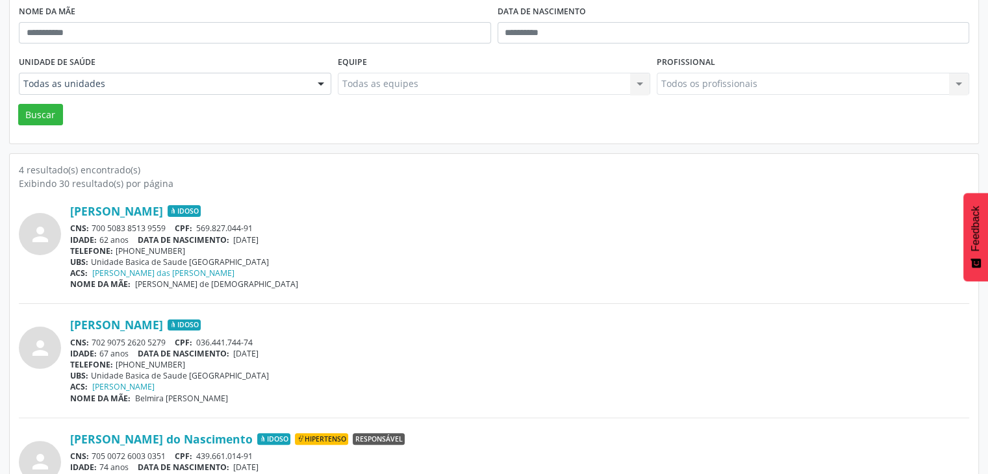
scroll to position [130, 0]
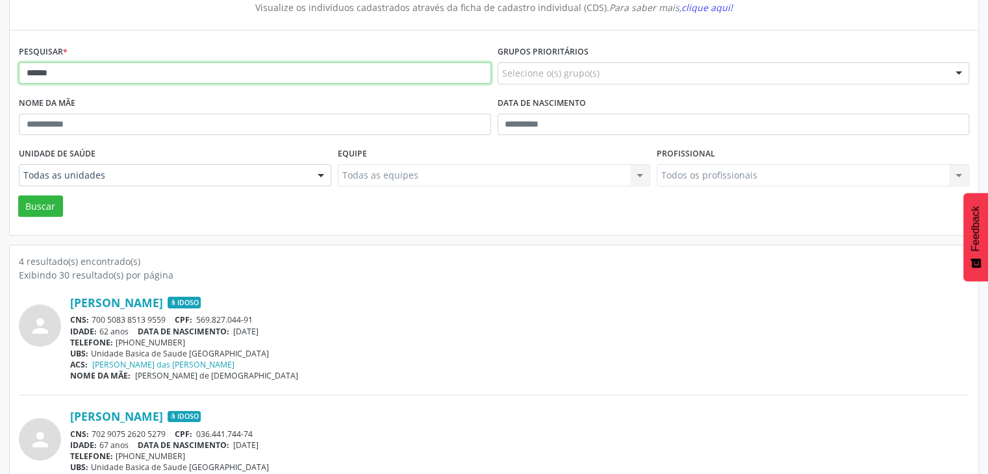
click at [184, 68] on input "******" at bounding box center [255, 73] width 472 height 22
click at [18, 196] on button "Buscar" at bounding box center [40, 207] width 45 height 22
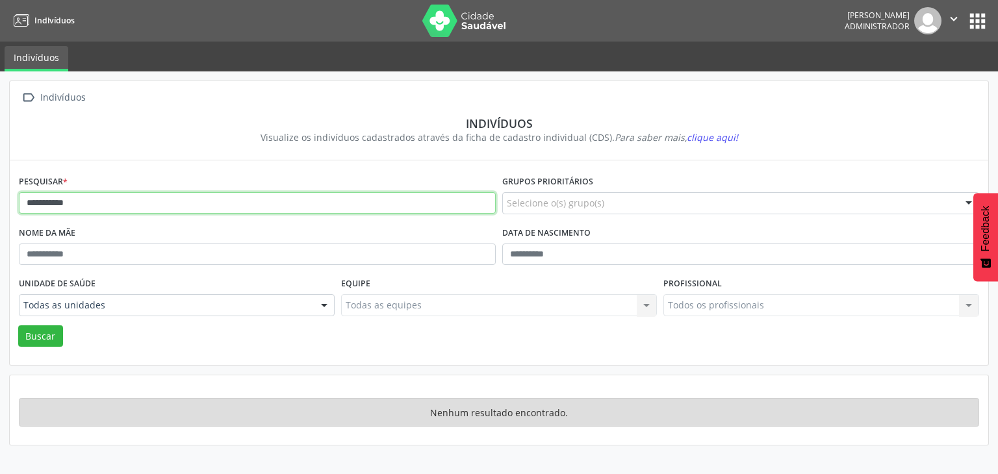
click at [51, 204] on input "**********" at bounding box center [257, 203] width 477 height 22
type input "**********"
click at [18, 326] on button "Buscar" at bounding box center [40, 337] width 45 height 22
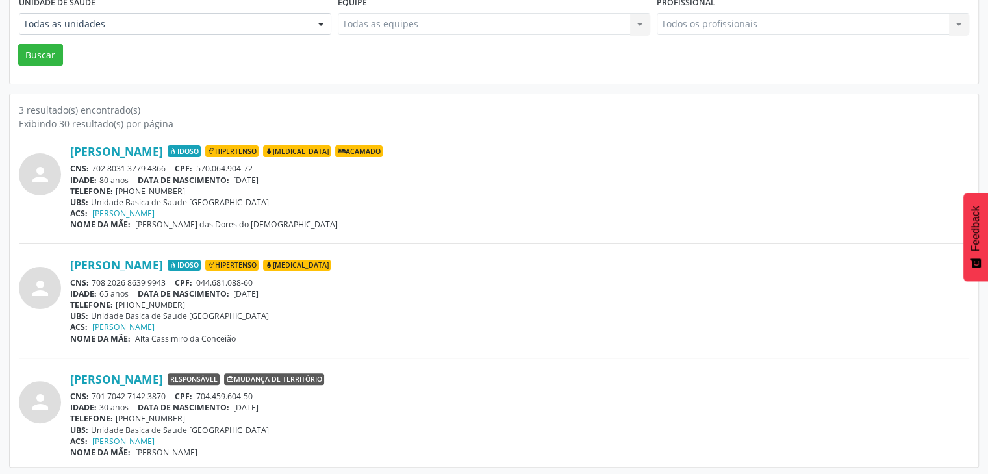
scroll to position [283, 0]
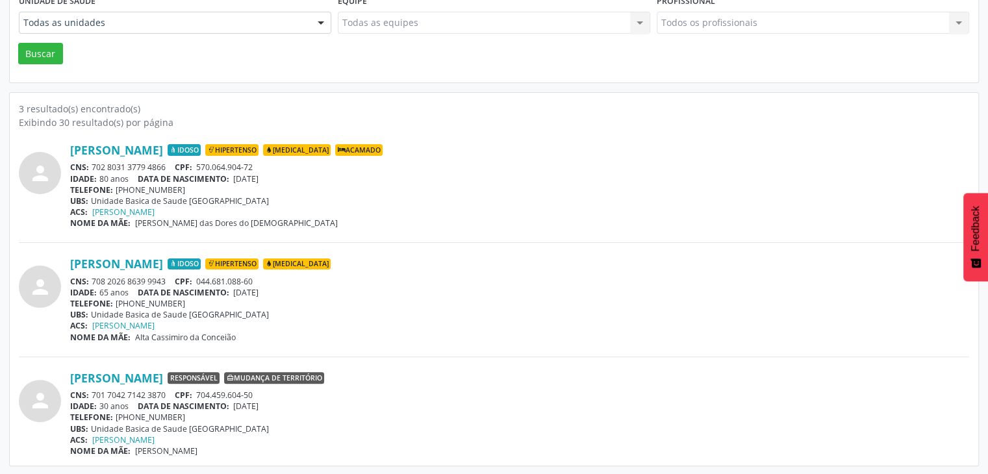
drag, startPoint x: 91, startPoint y: 279, endPoint x: 166, endPoint y: 279, distance: 74.7
click at [166, 279] on div "CNS: 708 2026 8639 9943 CPF: 044.681.088-60" at bounding box center [519, 281] width 899 height 11
drag, startPoint x: 238, startPoint y: 294, endPoint x: 297, endPoint y: 294, distance: 59.1
click at [297, 294] on div "IDADE: 65 anos DATA DE NASCIMENTO: 08/04/1960" at bounding box center [519, 292] width 899 height 11
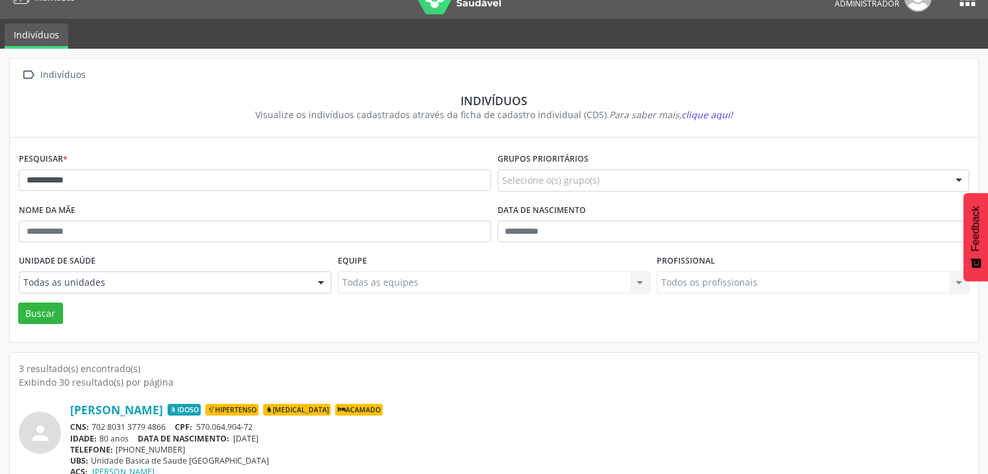
click at [196, 167] on div "**********" at bounding box center [255, 174] width 479 height 51
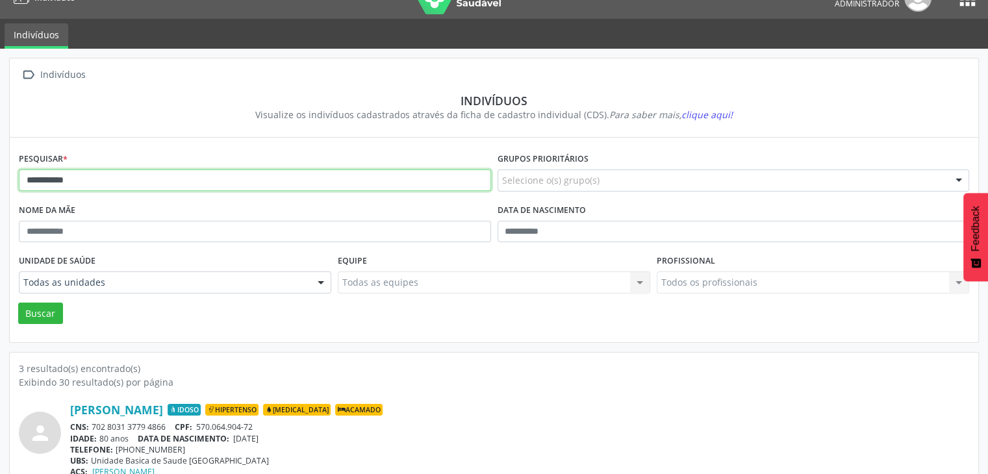
click at [195, 177] on input "**********" at bounding box center [255, 181] width 472 height 22
type input "*********"
click at [18, 303] on button "Buscar" at bounding box center [40, 314] width 45 height 22
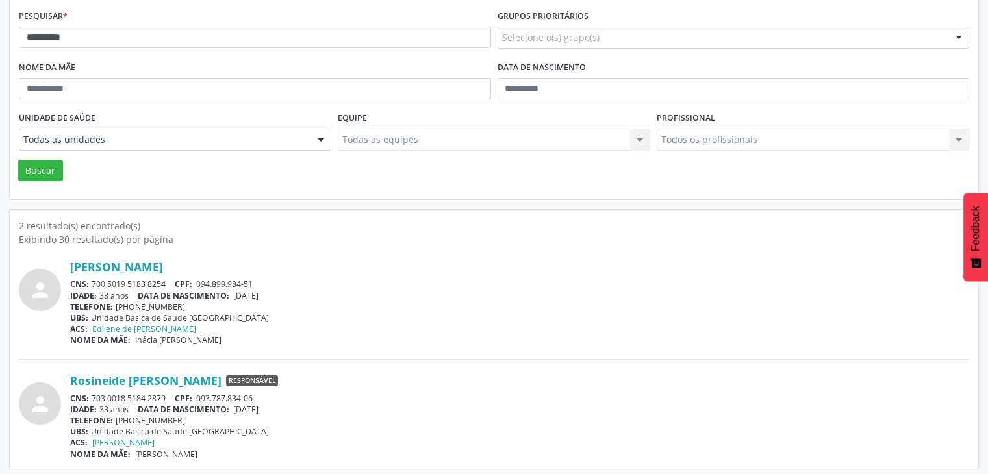
scroll to position [169, 0]
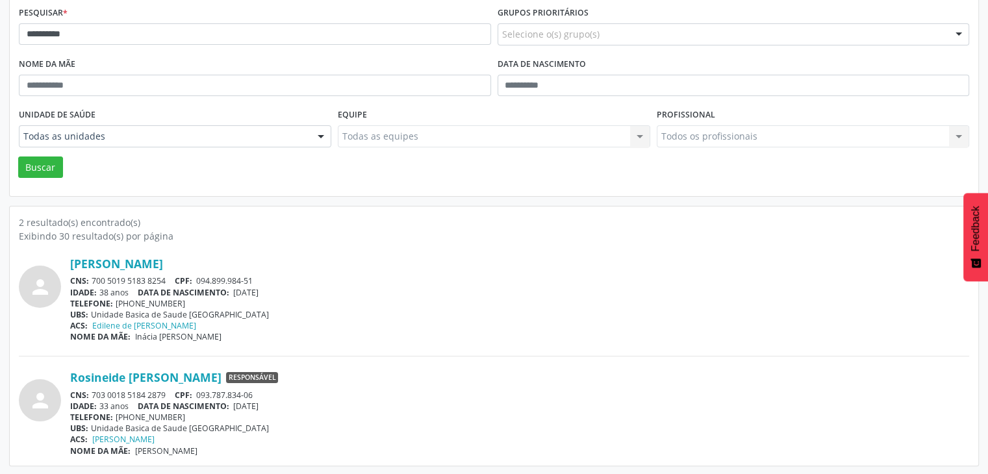
drag, startPoint x: 235, startPoint y: 403, endPoint x: 283, endPoint y: 402, distance: 48.1
click at [283, 402] on div "IDADE: 33 anos DATA DE NASCIMENTO: 23/12/1991" at bounding box center [519, 406] width 899 height 11
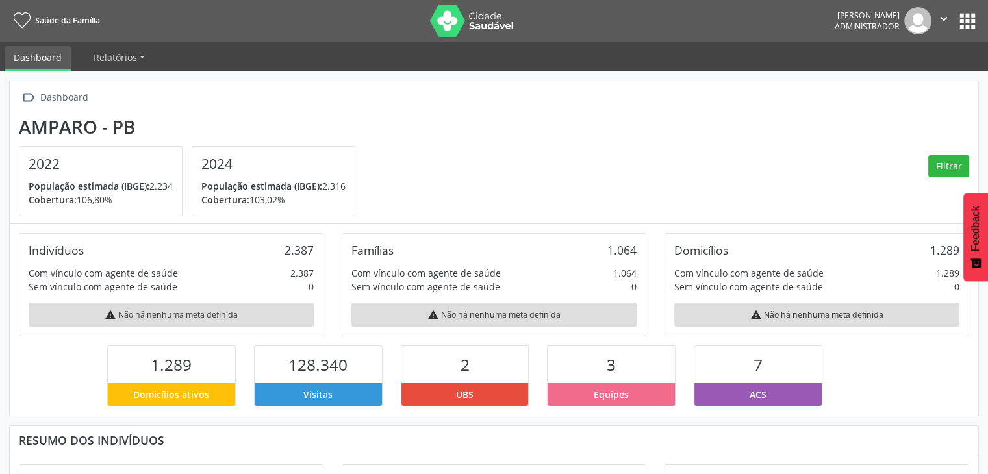
click at [958, 16] on button "apps" at bounding box center [968, 21] width 23 height 23
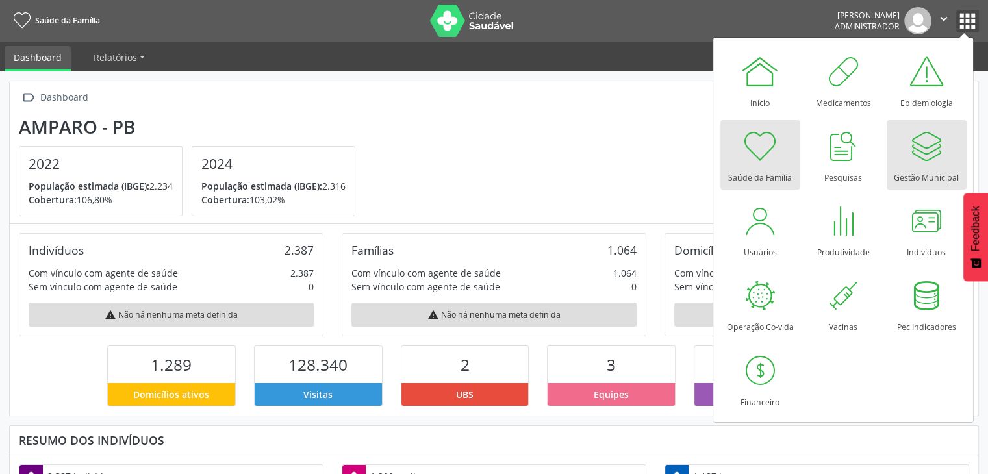
scroll to position [214, 323]
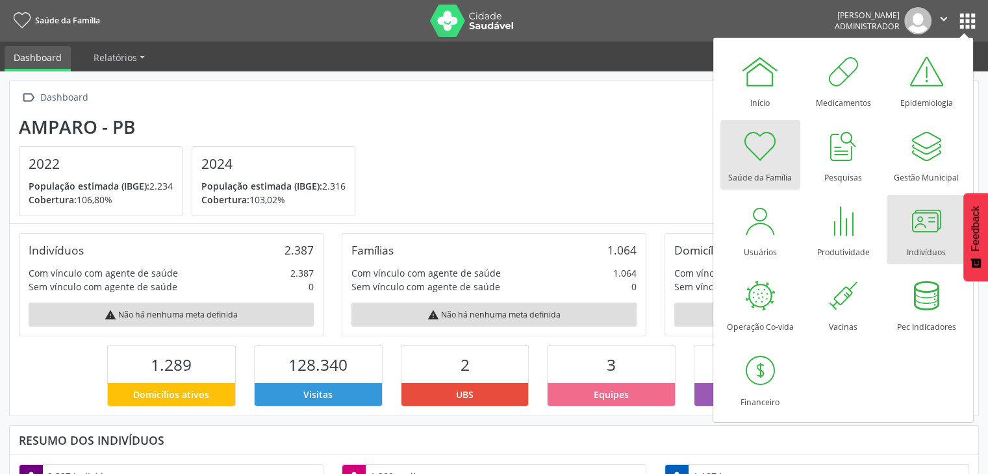
click at [935, 223] on div at bounding box center [926, 220] width 39 height 39
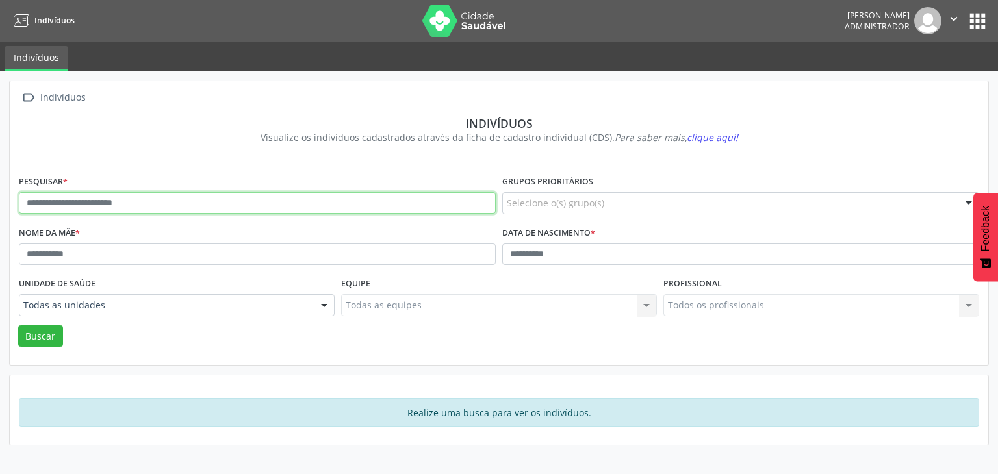
click at [235, 198] on input "text" at bounding box center [257, 203] width 477 height 22
type input "********"
click at [18, 326] on button "Buscar" at bounding box center [40, 337] width 45 height 22
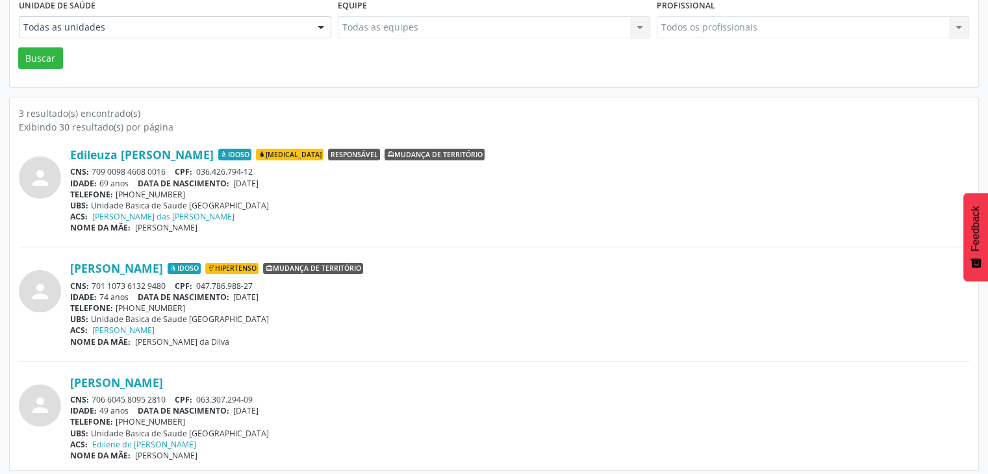
scroll to position [283, 0]
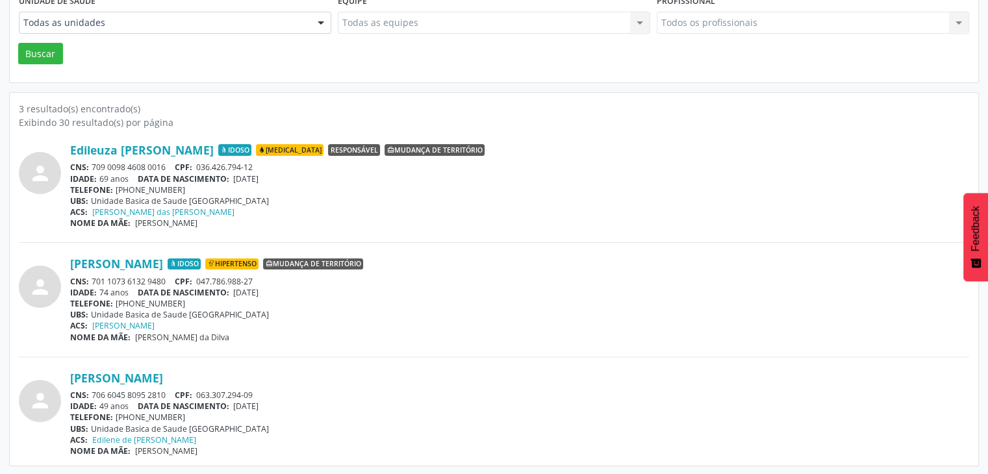
drag, startPoint x: 91, startPoint y: 163, endPoint x: 172, endPoint y: 161, distance: 80.6
click at [172, 162] on div "CNS: 709 0098 4608 0016 CPF: 036.426.794-12" at bounding box center [519, 167] width 899 height 11
drag, startPoint x: 172, startPoint y: 161, endPoint x: 96, endPoint y: 163, distance: 75.4
click at [96, 163] on div "CNS: 709 0098 4608 0016 CPF: 036.426.794-12" at bounding box center [519, 167] width 899 height 11
drag, startPoint x: 91, startPoint y: 164, endPoint x: 166, endPoint y: 162, distance: 75.4
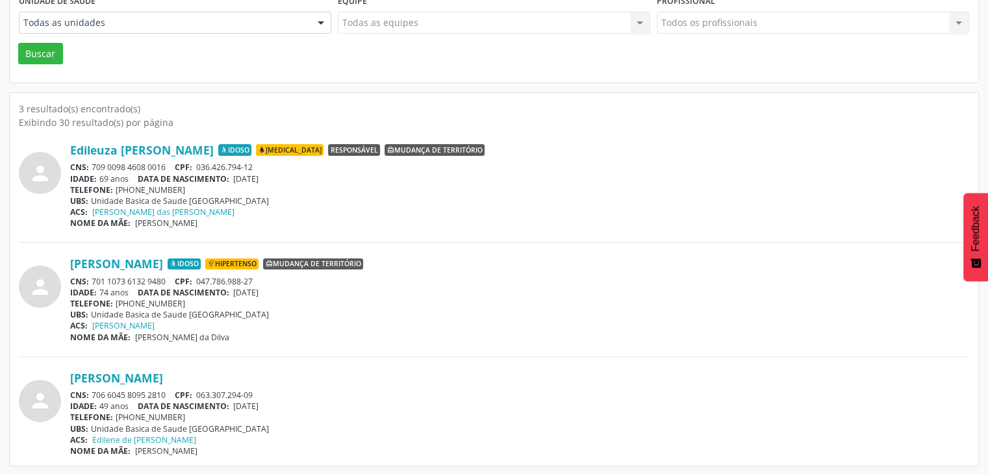
click at [166, 162] on div "CNS: 709 0098 4608 0016 CPF: 036.426.794-12" at bounding box center [519, 167] width 899 height 11
copy div "709 0098 4608 0016"
click at [259, 177] on span "[DATE]" at bounding box center [245, 179] width 25 height 11
click at [244, 185] on div "TELEFONE: [PHONE_NUMBER]" at bounding box center [519, 190] width 899 height 11
drag, startPoint x: 237, startPoint y: 180, endPoint x: 285, endPoint y: 178, distance: 48.1
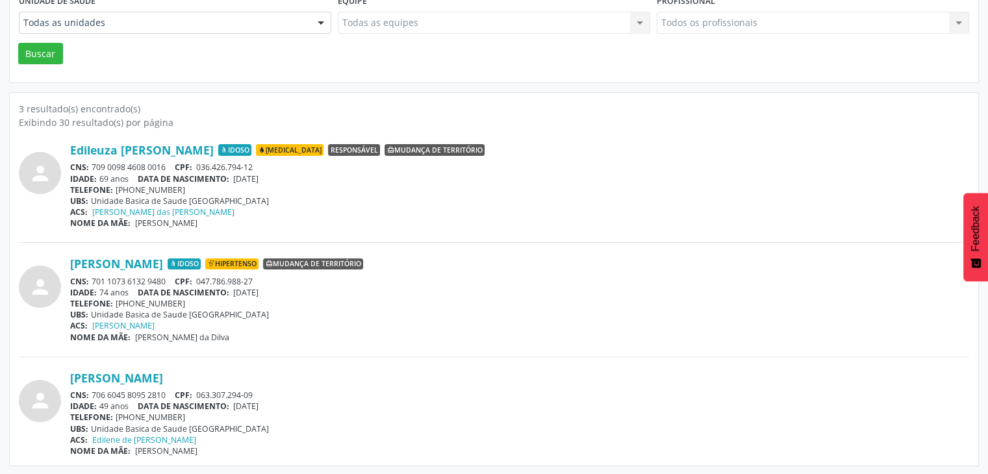
click at [285, 178] on div "IDADE: 69 anos DATA DE NASCIMENTO: [DEMOGRAPHIC_DATA]" at bounding box center [519, 179] width 899 height 11
copy span "[DATE]"
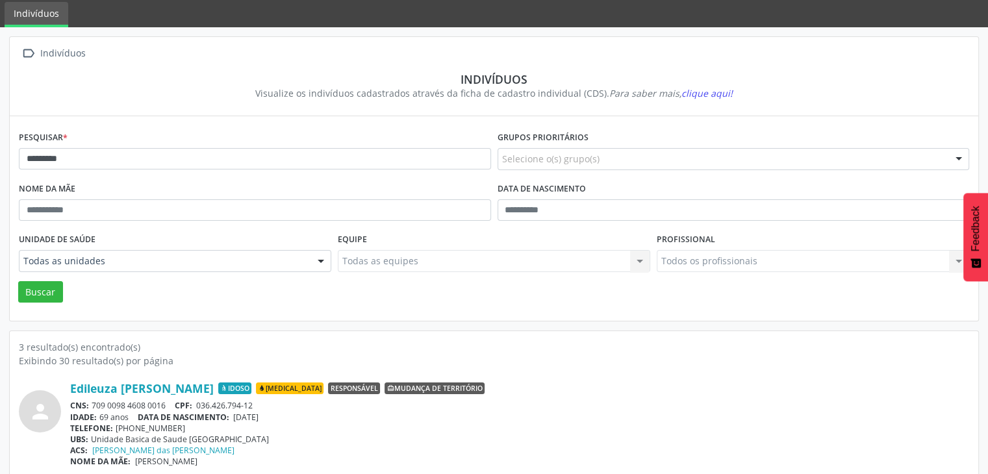
scroll to position [23, 0]
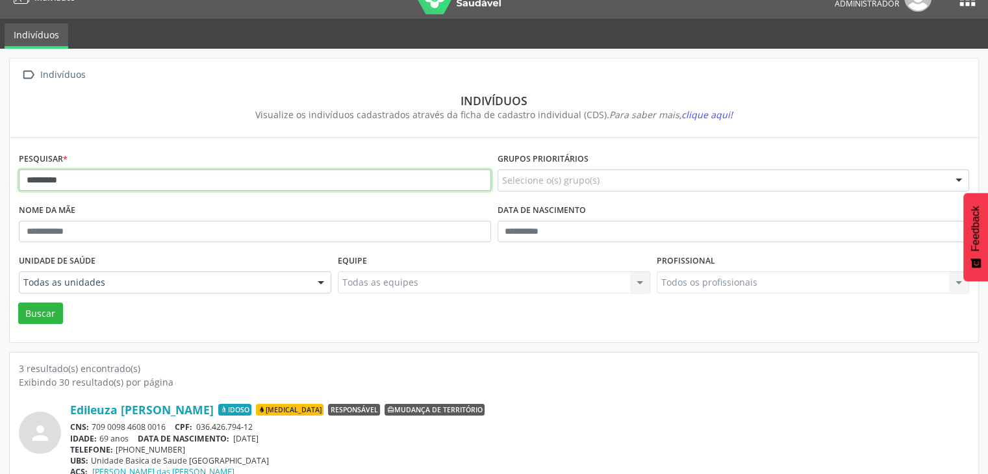
click at [125, 173] on input "********" at bounding box center [255, 181] width 472 height 22
type input "*******"
click at [18, 303] on button "Buscar" at bounding box center [40, 314] width 45 height 22
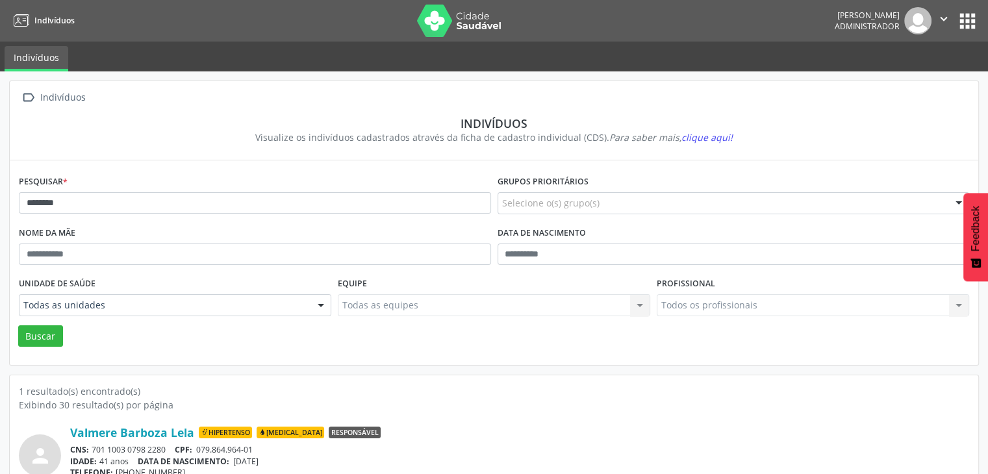
scroll to position [55, 0]
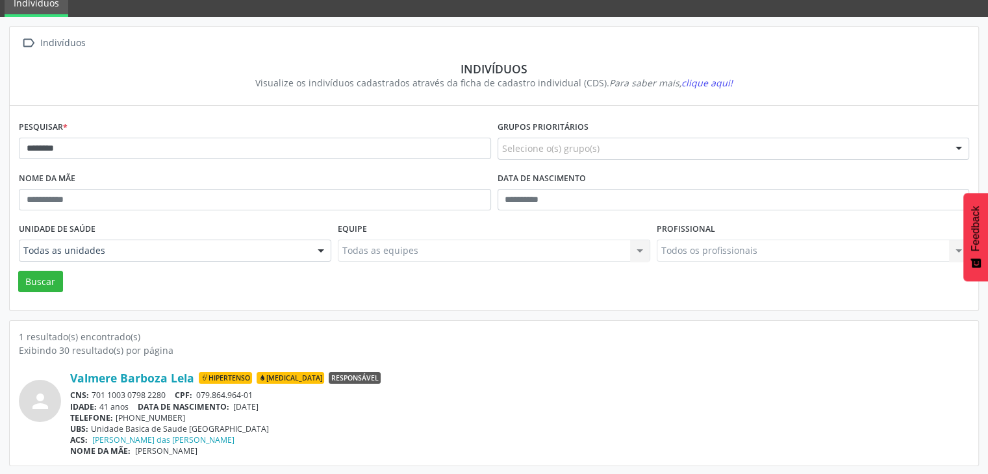
drag, startPoint x: 94, startPoint y: 395, endPoint x: 170, endPoint y: 396, distance: 76.7
click at [170, 396] on div "CNS: 701 1003 0798 2280 CPF: 079.864.964-01" at bounding box center [519, 395] width 899 height 11
drag, startPoint x: 170, startPoint y: 396, endPoint x: 151, endPoint y: 392, distance: 19.9
click at [151, 392] on div "CNS: 701 1003 0798 2280 CPF: 079.864.964-01" at bounding box center [519, 395] width 899 height 11
click at [144, 390] on div "CNS: 701 1003 0798 2280 CPF: 079.864.964-01" at bounding box center [519, 395] width 899 height 11
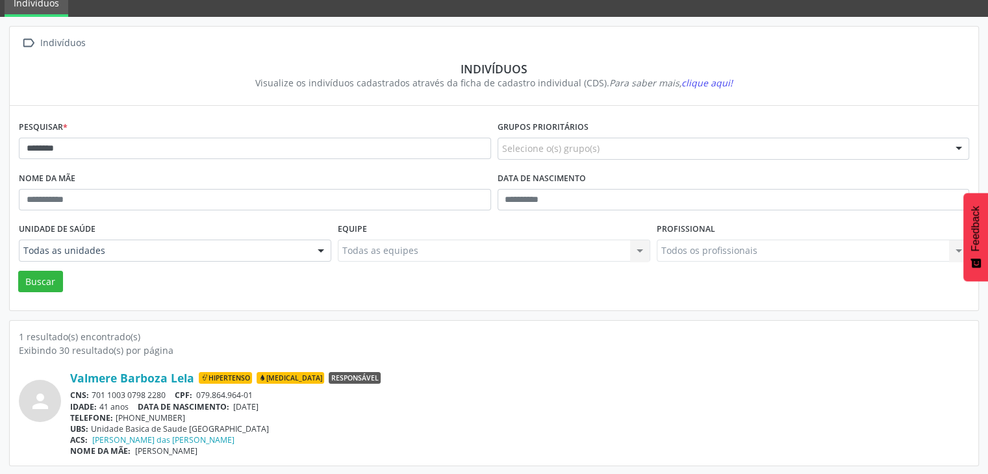
drag, startPoint x: 94, startPoint y: 396, endPoint x: 176, endPoint y: 394, distance: 82.6
click at [176, 394] on div "CNS: 701 1003 0798 2280 CPF: 079.864.964-01" at bounding box center [519, 395] width 899 height 11
copy div "701 1003 0798 2280"
drag, startPoint x: 237, startPoint y: 404, endPoint x: 285, endPoint y: 404, distance: 48.1
click at [285, 404] on div "IDADE: 41 anos DATA DE NASCIMENTO: [DEMOGRAPHIC_DATA]" at bounding box center [519, 407] width 899 height 11
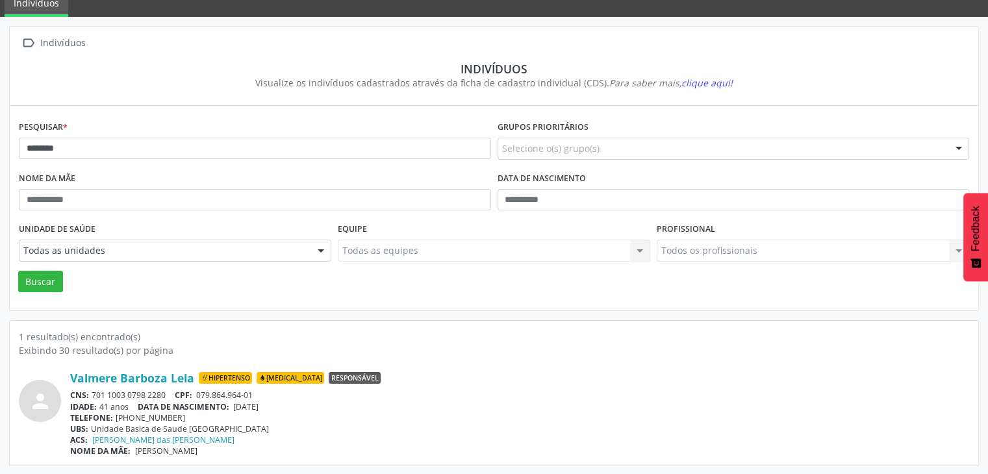
copy span "[DATE]"
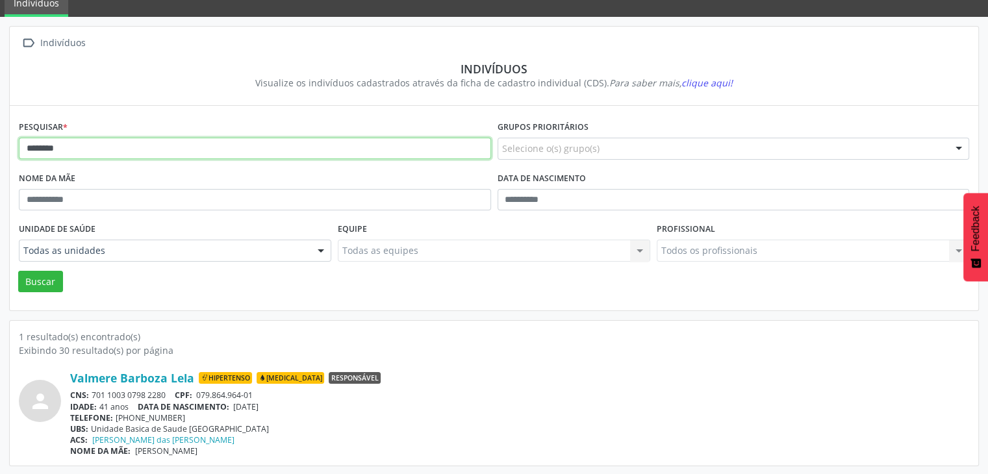
click at [149, 157] on input "*******" at bounding box center [255, 149] width 472 height 22
type input "******"
click at [18, 271] on button "Buscar" at bounding box center [40, 282] width 45 height 22
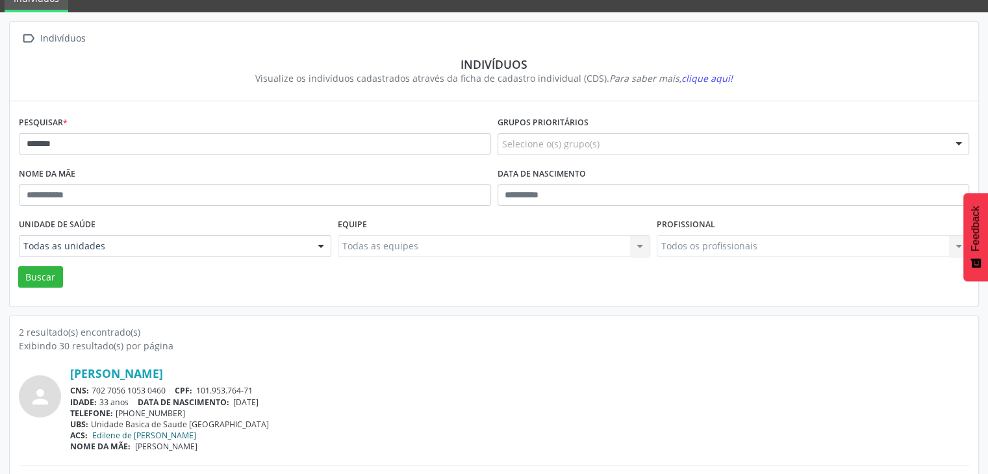
scroll to position [169, 0]
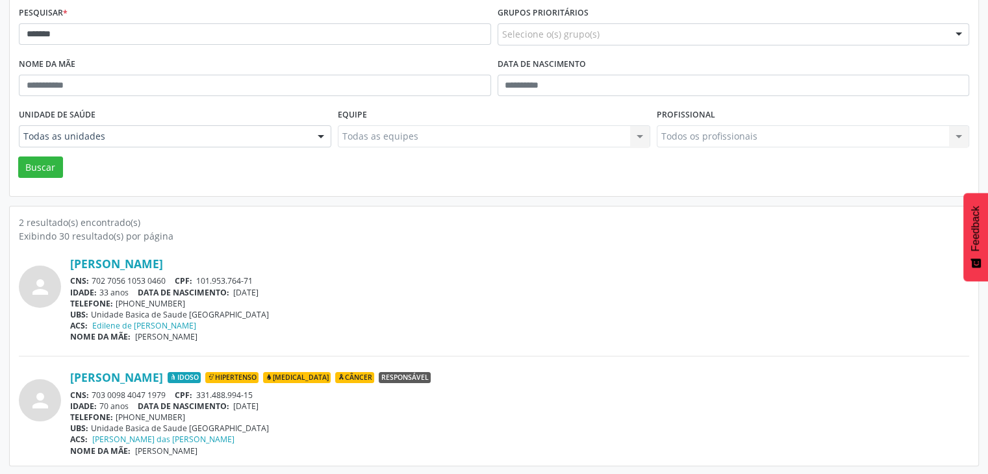
drag, startPoint x: 92, startPoint y: 393, endPoint x: 164, endPoint y: 384, distance: 72.1
click at [164, 384] on div "[PERSON_NAME] Idoso Hipertenso [MEDICAL_DATA] Câncer Responsável CNS: 703 0098 …" at bounding box center [519, 413] width 899 height 86
click at [96, 392] on div "CNS: 703 0098 4047 1979 CPF: 331.488.994-15" at bounding box center [519, 395] width 899 height 11
drag, startPoint x: 88, startPoint y: 393, endPoint x: 112, endPoint y: 393, distance: 23.4
click at [112, 393] on div "CNS: 703 0098 4047 1979 CPF: 331.488.994-15" at bounding box center [519, 395] width 899 height 11
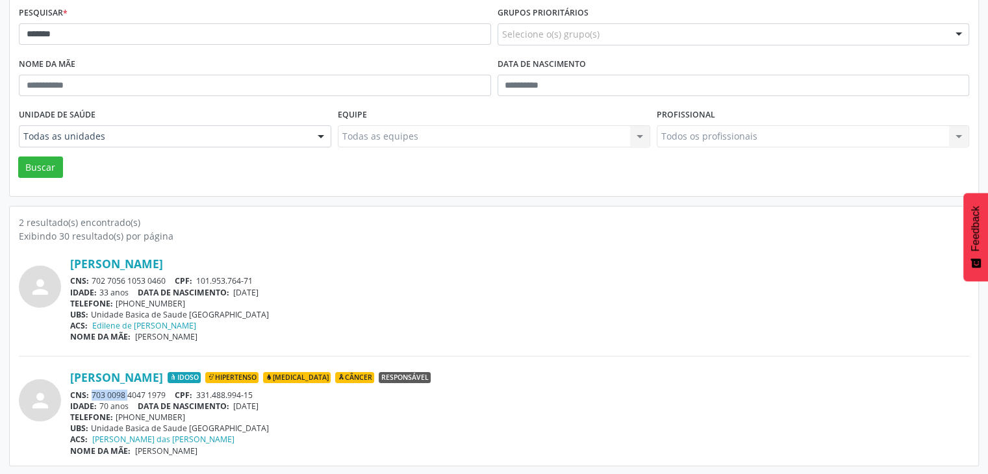
click at [112, 393] on div "CNS: 703 0098 4047 1979 CPF: 331.488.994-15" at bounding box center [519, 395] width 899 height 11
drag, startPoint x: 94, startPoint y: 395, endPoint x: 174, endPoint y: 393, distance: 80.6
click at [174, 393] on div "CNS: 703 0098 4047 1979 CPF: 331.488.994-15" at bounding box center [519, 395] width 899 height 11
drag, startPoint x: 173, startPoint y: 392, endPoint x: 107, endPoint y: 395, distance: 66.4
click at [107, 395] on div "CNS: 703 0098 4047 1979 CPF: 331.488.994-15" at bounding box center [519, 395] width 899 height 11
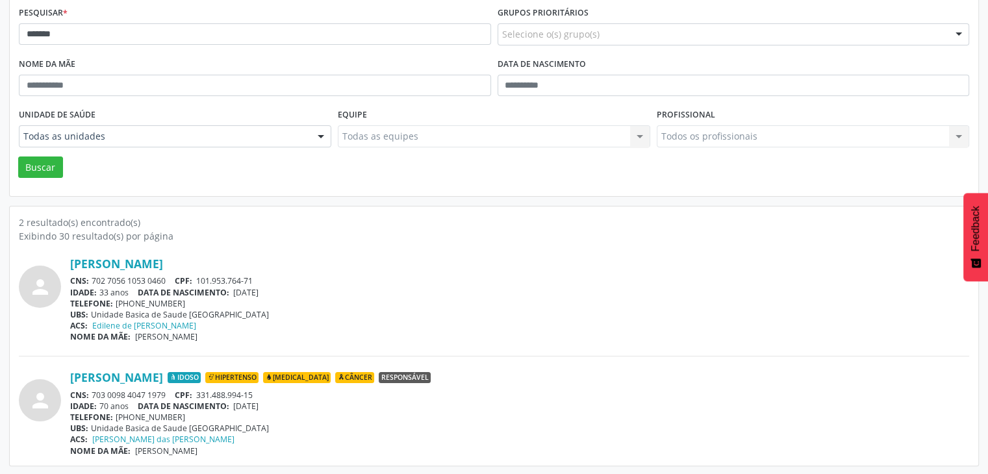
drag, startPoint x: 93, startPoint y: 392, endPoint x: 179, endPoint y: 390, distance: 85.8
click at [179, 390] on div "CNS: 703 0098 4047 1979 CPF: 331.488.994-15" at bounding box center [519, 395] width 899 height 11
drag, startPoint x: 174, startPoint y: 389, endPoint x: 114, endPoint y: 393, distance: 60.6
click at [114, 393] on div "CNS: 703 0098 4047 1979 CPF: 331.488.994-15" at bounding box center [519, 395] width 899 height 11
click at [97, 392] on div "CNS: 703 0098 4047 1979 CPF: 331.488.994-15" at bounding box center [519, 395] width 899 height 11
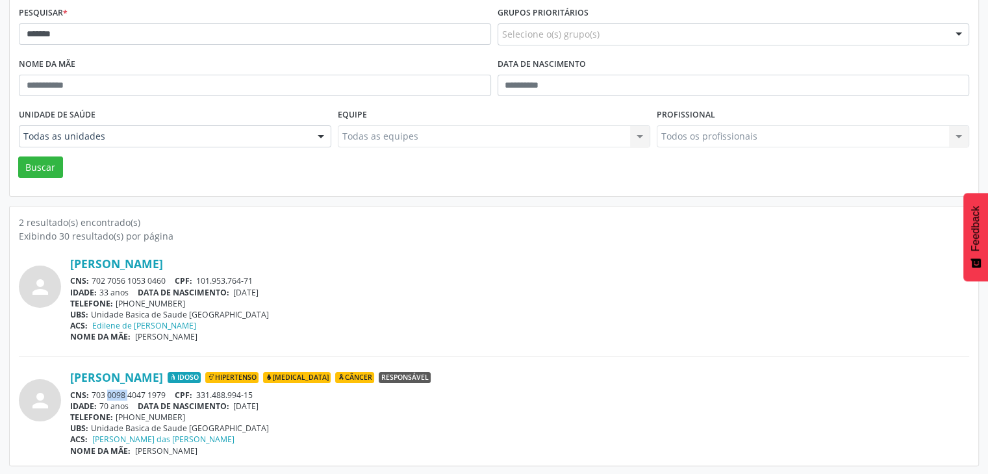
drag, startPoint x: 91, startPoint y: 394, endPoint x: 166, endPoint y: 398, distance: 74.9
click at [166, 398] on div "CNS: 703 0098 4047 1979 CPF: 331.488.994-15" at bounding box center [519, 395] width 899 height 11
copy div "703 0098 4047 1979"
click at [240, 404] on span "[DATE]" at bounding box center [245, 406] width 25 height 11
drag, startPoint x: 237, startPoint y: 404, endPoint x: 294, endPoint y: 409, distance: 57.4
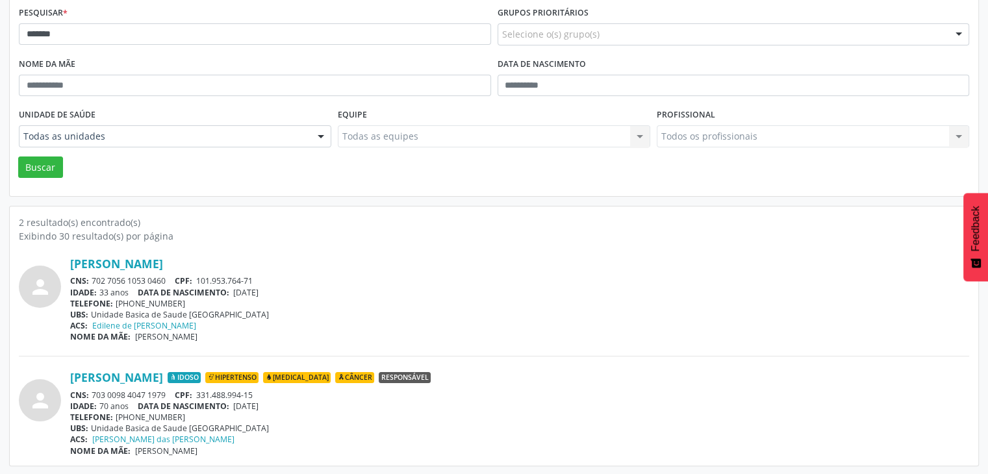
click at [294, 409] on div "IDADE: 70 anos DATA DE NASCIMENTO: [DEMOGRAPHIC_DATA]" at bounding box center [519, 406] width 899 height 11
copy span "[DATE]"
